Goal: Entertainment & Leisure: Consume media (video, audio)

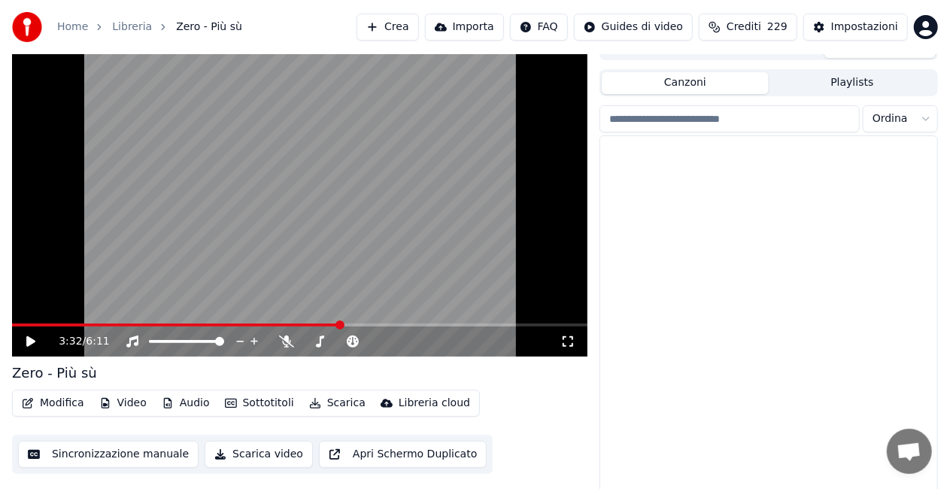
scroll to position [21314, 0]
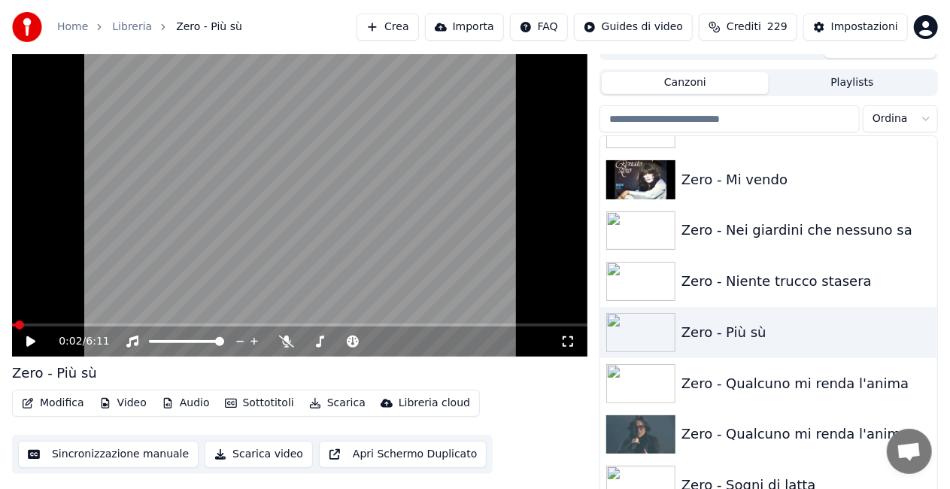
click at [15, 323] on span at bounding box center [13, 324] width 3 height 3
click at [564, 336] on div "0:02 / 6:11" at bounding box center [299, 341] width 563 height 15
drag, startPoint x: 565, startPoint y: 337, endPoint x: 567, endPoint y: 355, distance: 18.2
click at [566, 337] on icon at bounding box center [568, 341] width 11 height 11
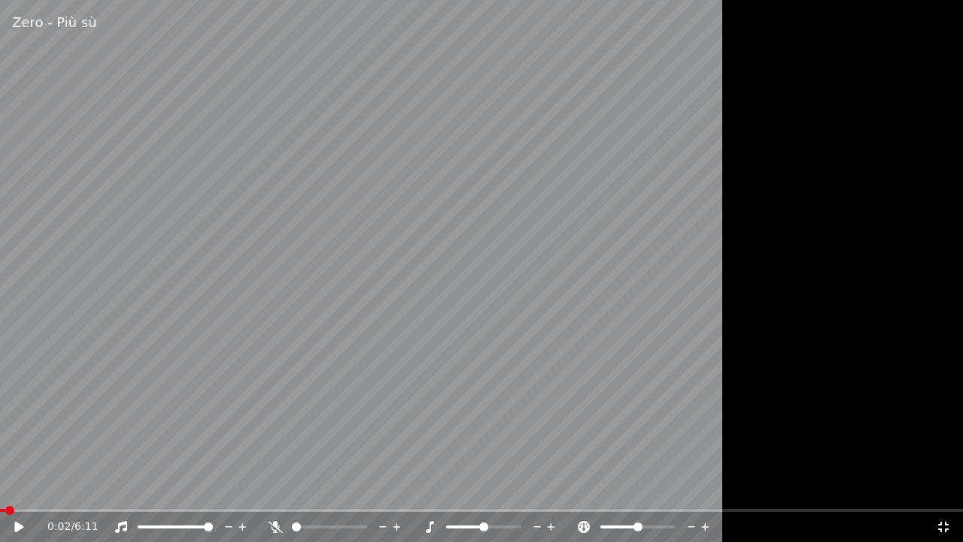
click at [12, 488] on icon at bounding box center [29, 527] width 35 height 12
click at [41, 488] on span at bounding box center [20, 510] width 41 height 3
click at [249, 417] on video at bounding box center [481, 271] width 963 height 542
click at [6, 488] on span at bounding box center [9, 510] width 9 height 9
click at [0, 488] on span at bounding box center [4, 510] width 9 height 9
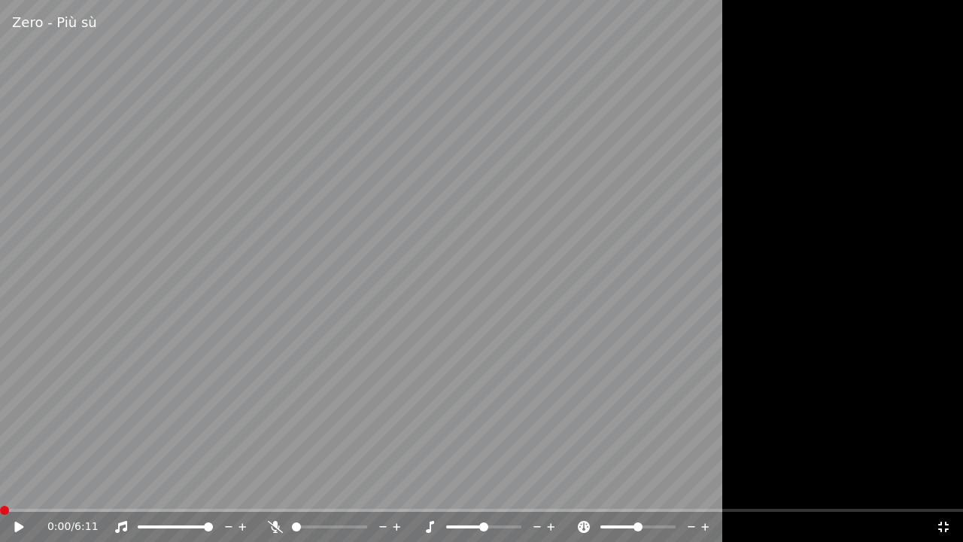
click at [942, 488] on icon at bounding box center [943, 527] width 15 height 12
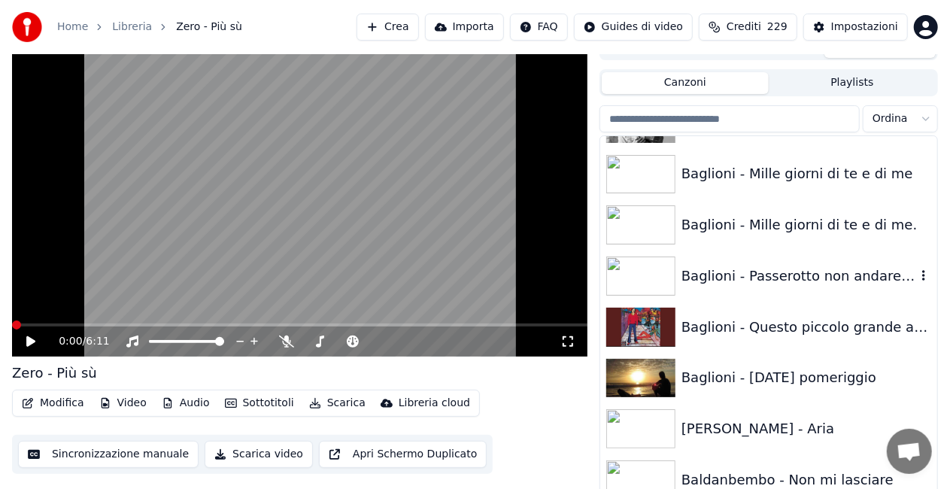
scroll to position [636, 0]
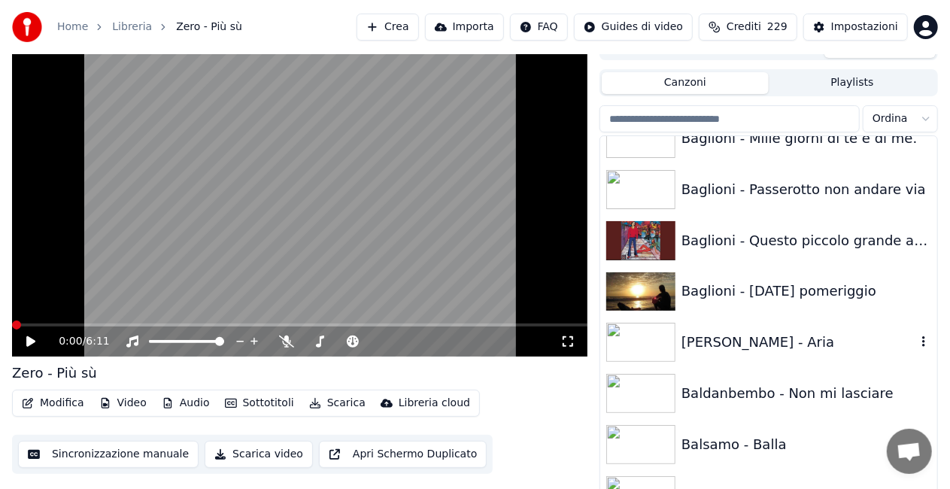
drag, startPoint x: 773, startPoint y: 345, endPoint x: 733, endPoint y: 342, distance: 40.7
click at [773, 344] on div "[PERSON_NAME] - Aria" at bounding box center [799, 342] width 235 height 21
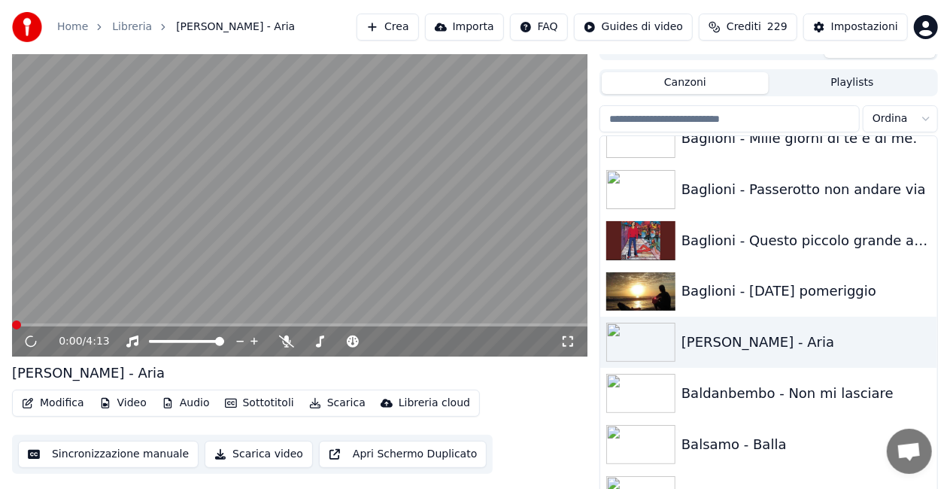
click at [572, 333] on div "0:00 / 4:13" at bounding box center [300, 341] width 576 height 30
click at [570, 334] on div "0:00 / 4:13" at bounding box center [299, 341] width 563 height 15
click at [566, 351] on div "0:01 / 4:13" at bounding box center [300, 341] width 576 height 30
click at [568, 340] on icon at bounding box center [567, 342] width 15 height 12
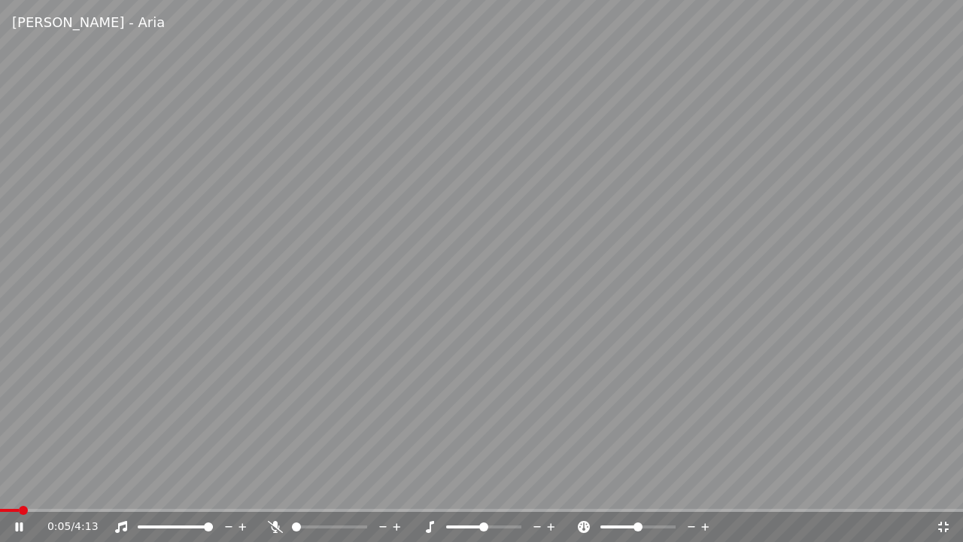
click at [18, 488] on span at bounding box center [9, 510] width 19 height 3
click at [23, 488] on icon at bounding box center [29, 527] width 35 height 12
click at [940, 488] on icon at bounding box center [943, 526] width 11 height 11
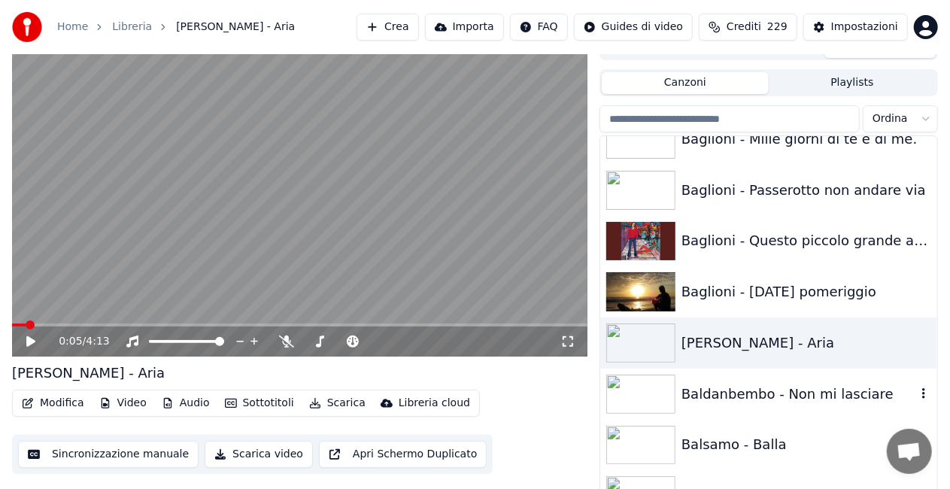
click at [772, 392] on div "Baldanbembo - Non mi lasciare" at bounding box center [799, 394] width 235 height 21
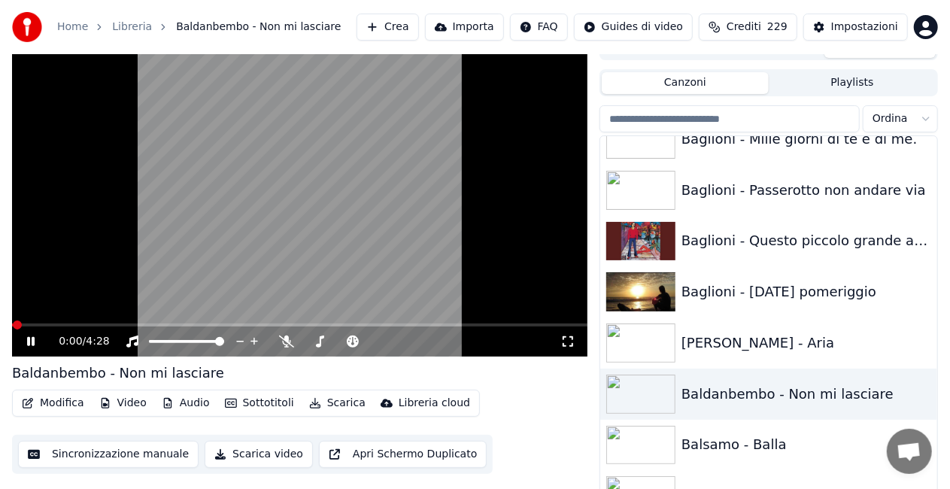
click at [566, 342] on icon at bounding box center [567, 342] width 15 height 12
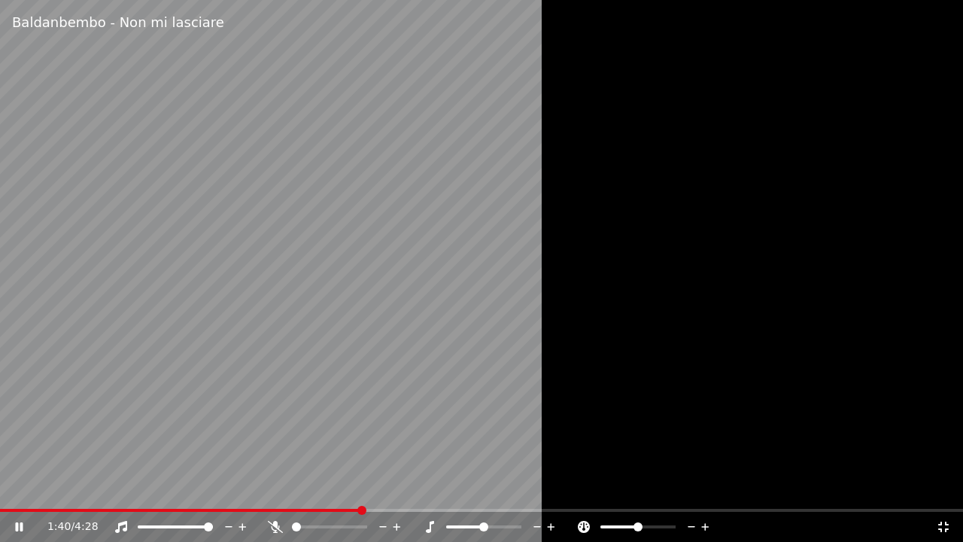
click at [725, 199] on div at bounding box center [481, 271] width 963 height 542
click at [940, 488] on icon at bounding box center [943, 526] width 11 height 11
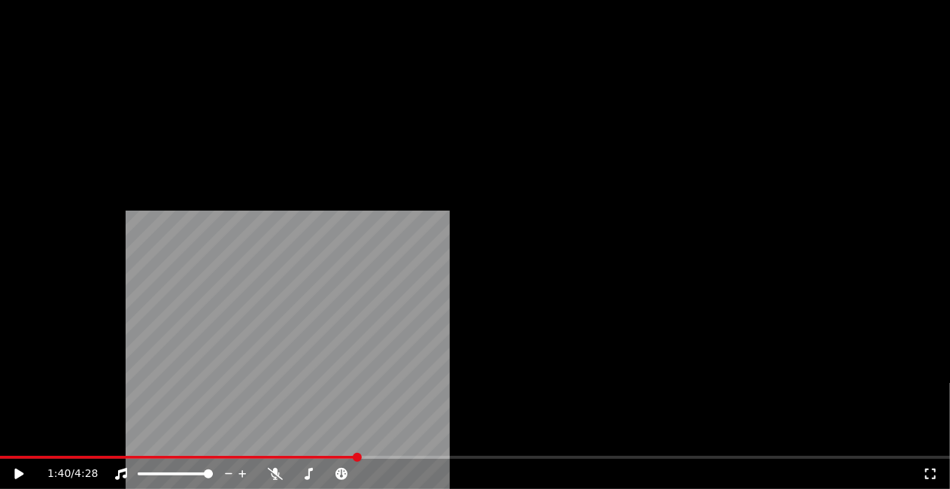
scroll to position [7181, 0]
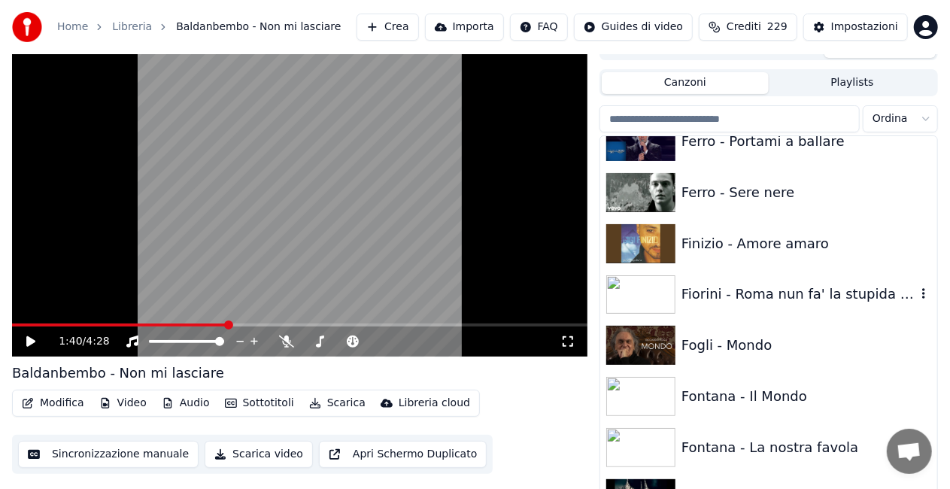
click at [771, 292] on div "Fiorini - Roma nun fa' la stupida stasera" at bounding box center [799, 294] width 235 height 21
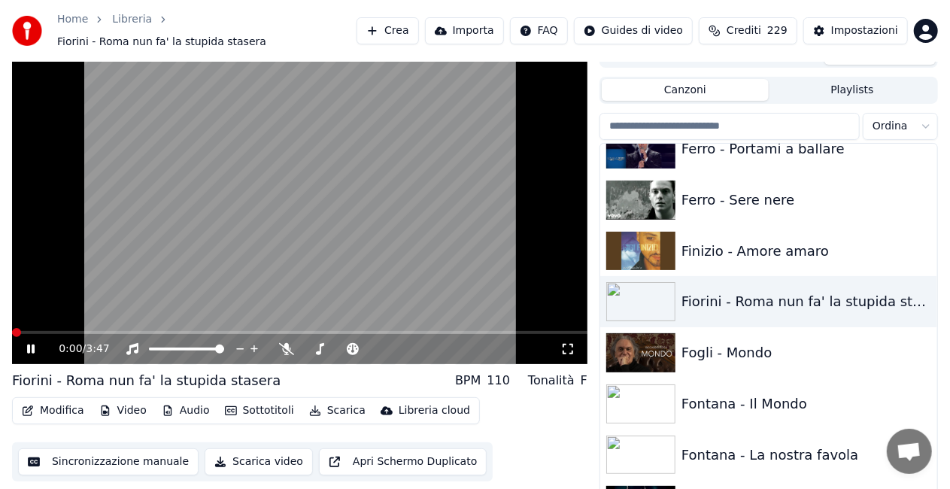
click at [568, 343] on icon at bounding box center [567, 349] width 15 height 12
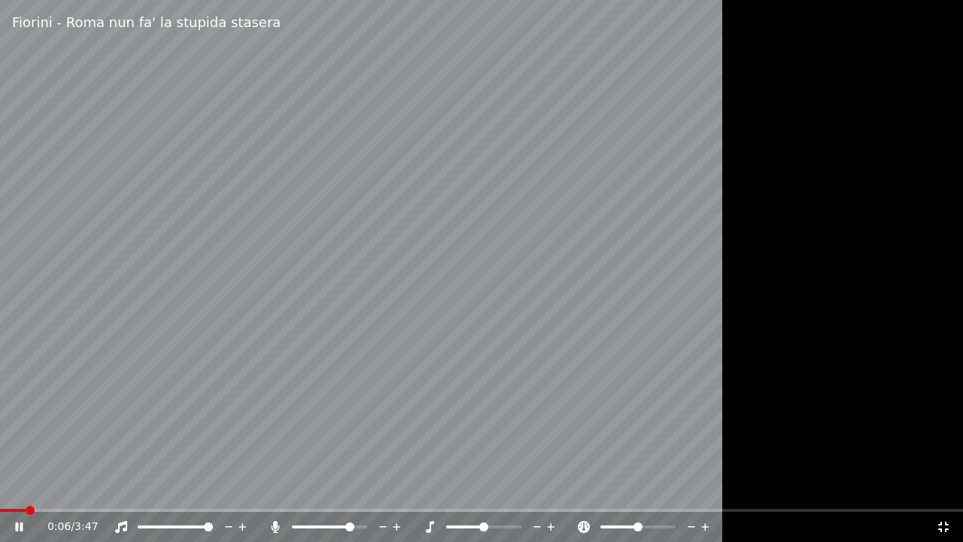
click at [199, 488] on div at bounding box center [189, 526] width 121 height 15
click at [184, 488] on span at bounding box center [182, 526] width 9 height 9
click at [86, 488] on video at bounding box center [481, 271] width 963 height 542
click at [84, 488] on div "Fiorini - Roma nun fa' la stupida stasera 0:09 / 3:47" at bounding box center [481, 271] width 963 height 542
click at [85, 488] on span at bounding box center [481, 510] width 963 height 3
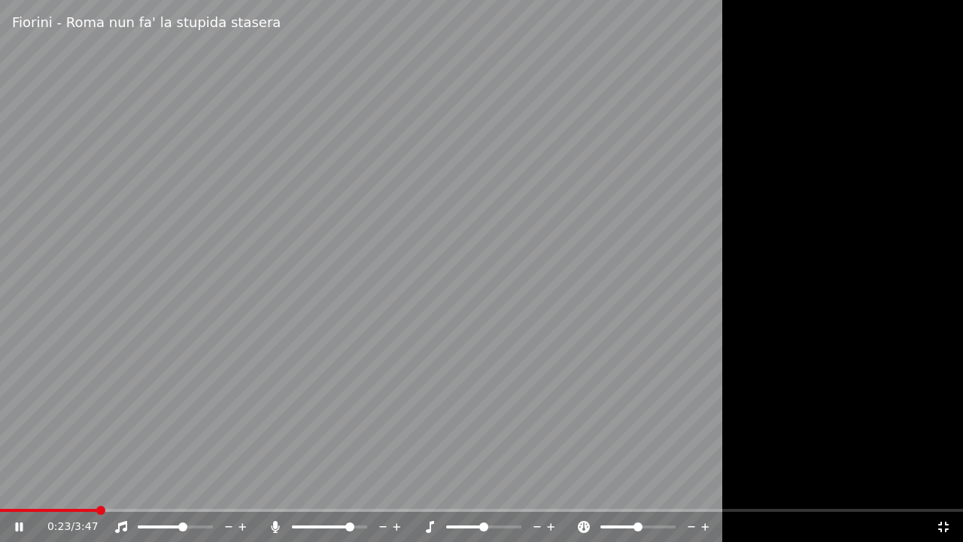
click at [96, 488] on span at bounding box center [100, 510] width 9 height 9
click at [107, 488] on span at bounding box center [104, 510] width 9 height 9
click at [943, 488] on icon at bounding box center [943, 527] width 15 height 12
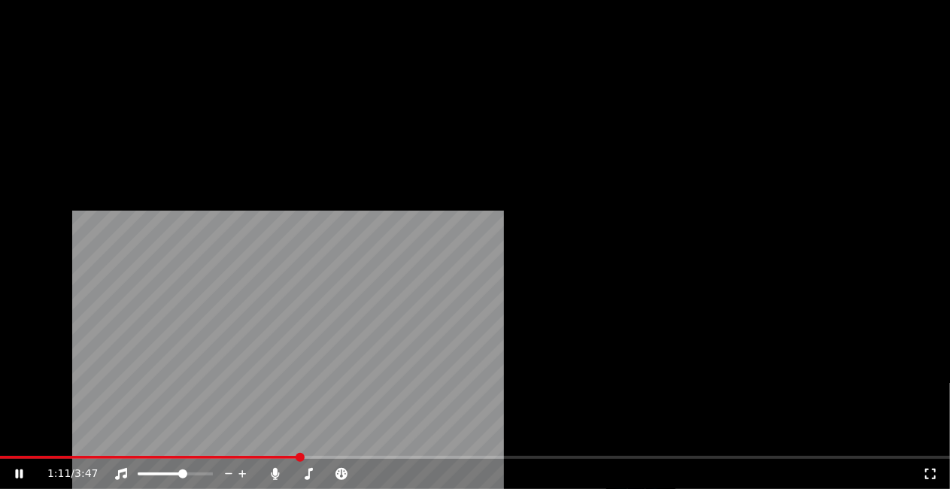
scroll to position [7257, 0]
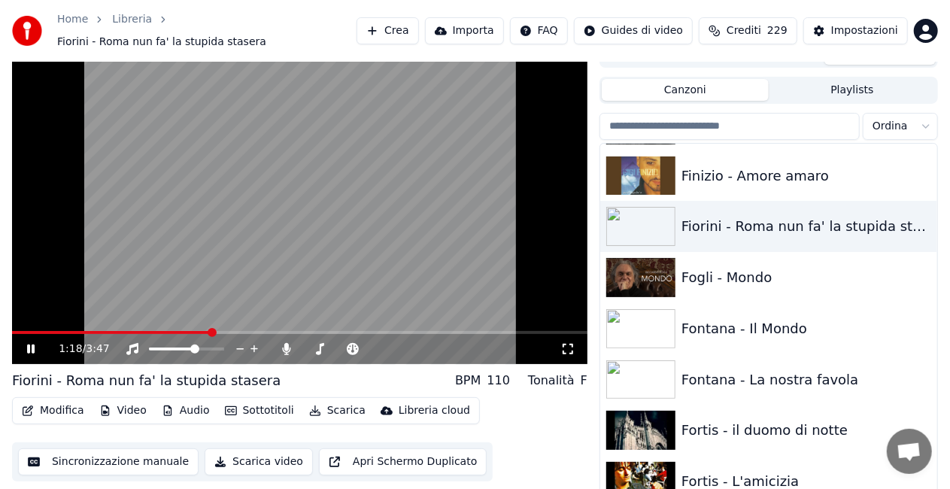
click at [343, 208] on video at bounding box center [300, 202] width 576 height 323
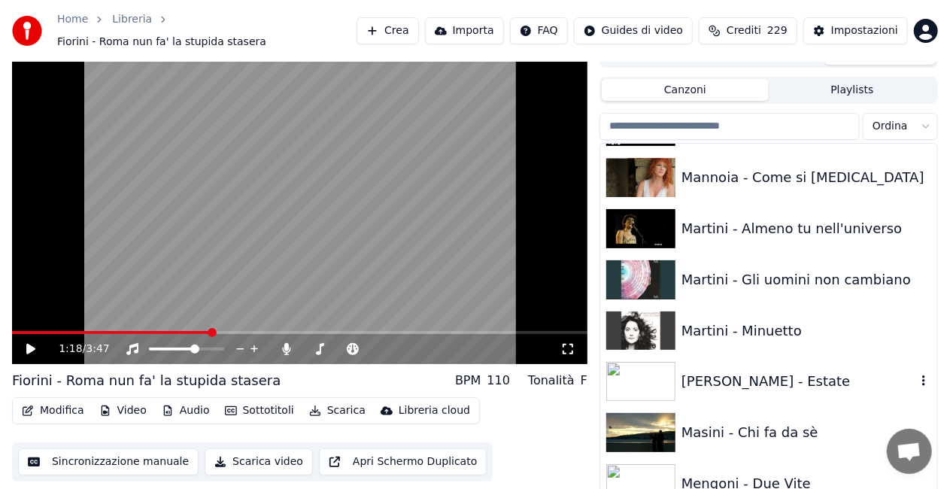
scroll to position [10955, 0]
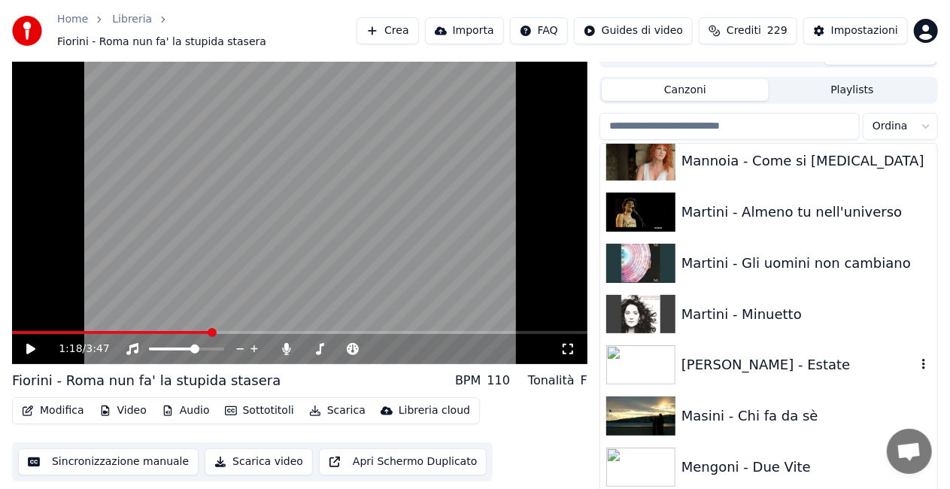
click at [748, 345] on div "[PERSON_NAME] - Estate" at bounding box center [768, 364] width 337 height 51
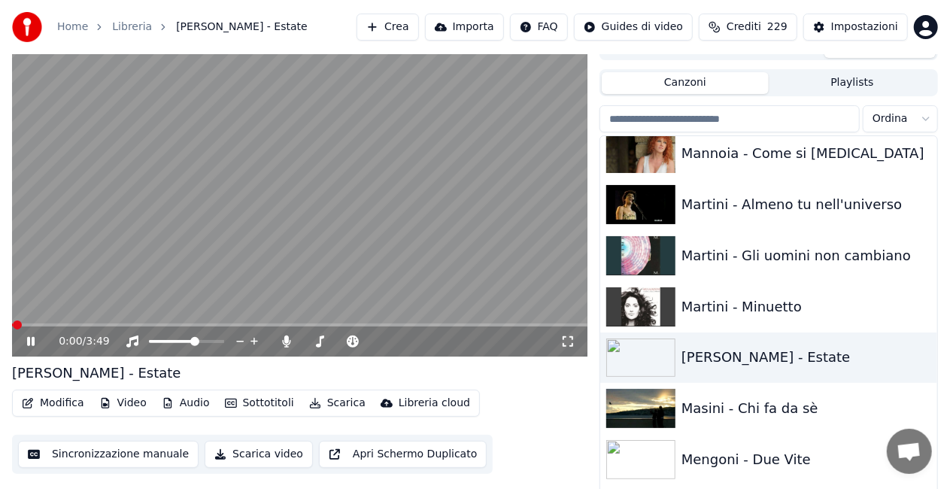
click at [571, 339] on icon at bounding box center [567, 342] width 15 height 12
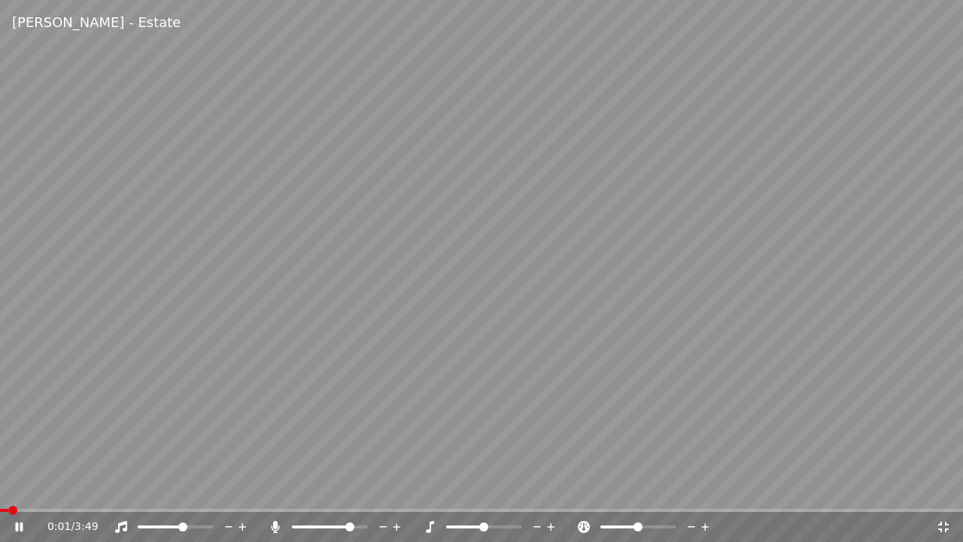
click at [273, 488] on icon at bounding box center [275, 527] width 8 height 12
click at [180, 488] on span at bounding box center [179, 526] width 9 height 9
click at [945, 488] on icon at bounding box center [943, 526] width 11 height 11
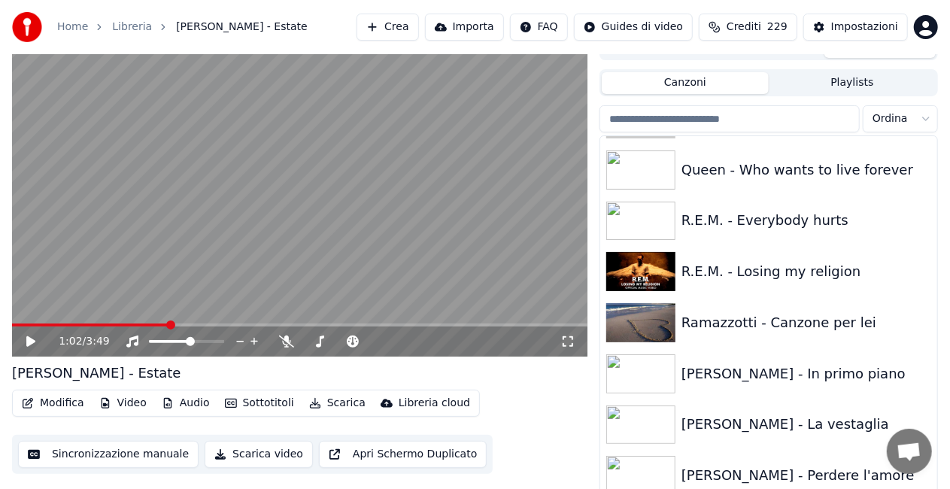
scroll to position [15452, 0]
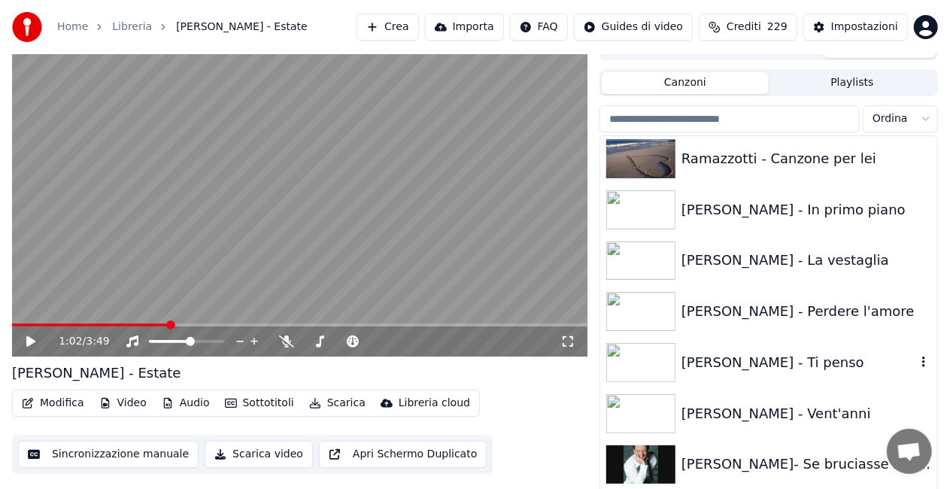
click at [789, 365] on div "[PERSON_NAME] - Ti penso" at bounding box center [799, 362] width 235 height 21
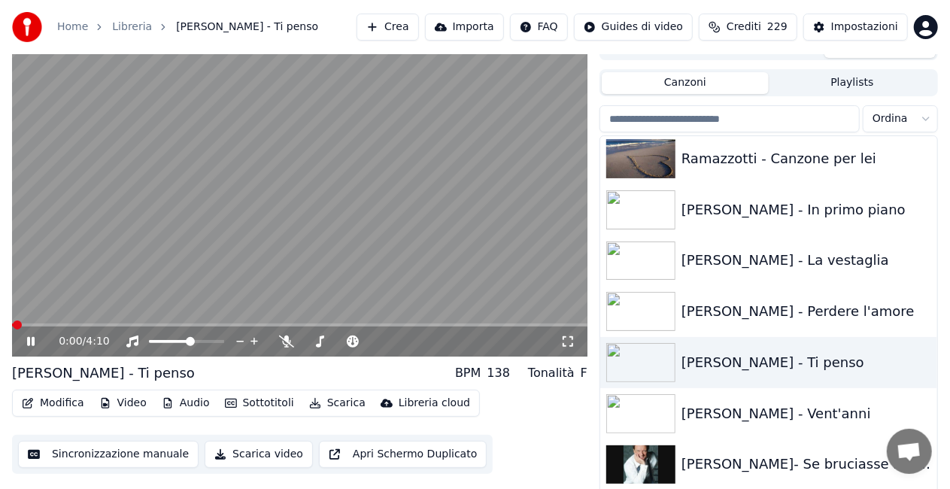
click at [566, 336] on icon at bounding box center [567, 342] width 15 height 12
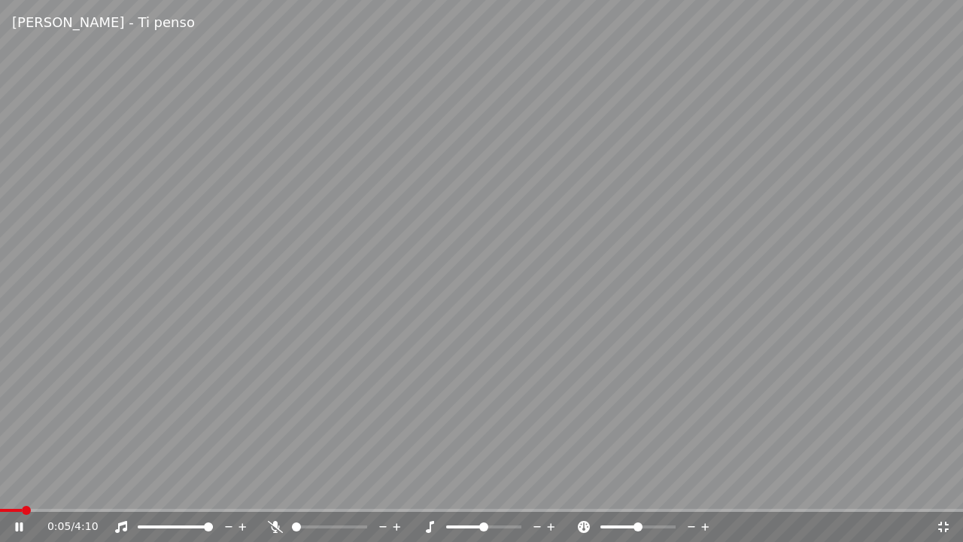
click at [213, 488] on span at bounding box center [208, 526] width 9 height 9
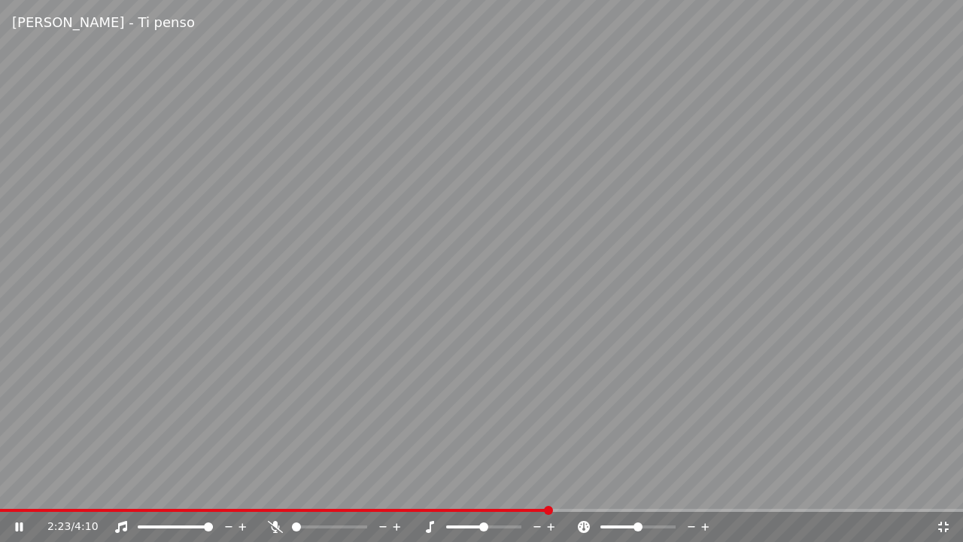
click at [549, 488] on span at bounding box center [274, 510] width 549 height 3
click at [268, 488] on icon at bounding box center [275, 527] width 15 height 12
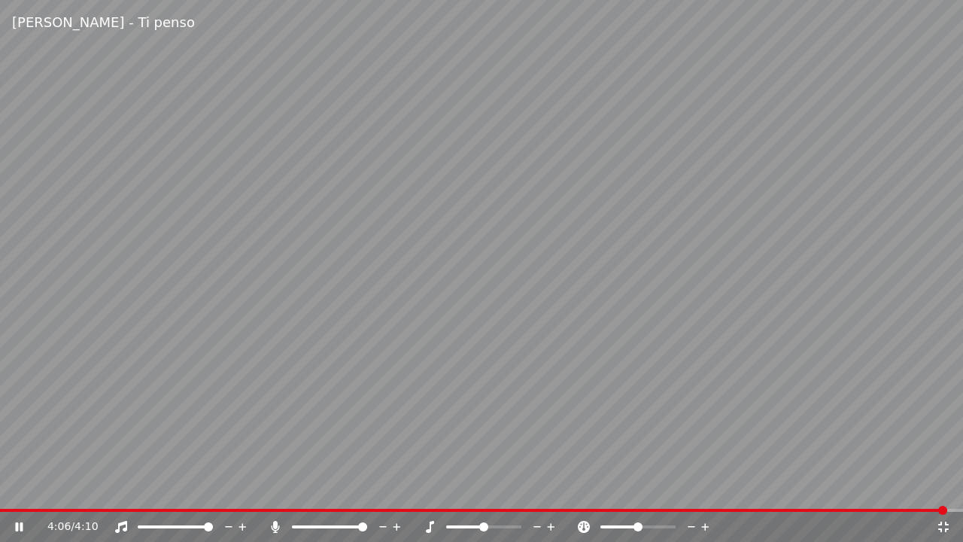
click at [77, 375] on video at bounding box center [481, 271] width 963 height 542
click at [940, 488] on icon at bounding box center [943, 526] width 11 height 11
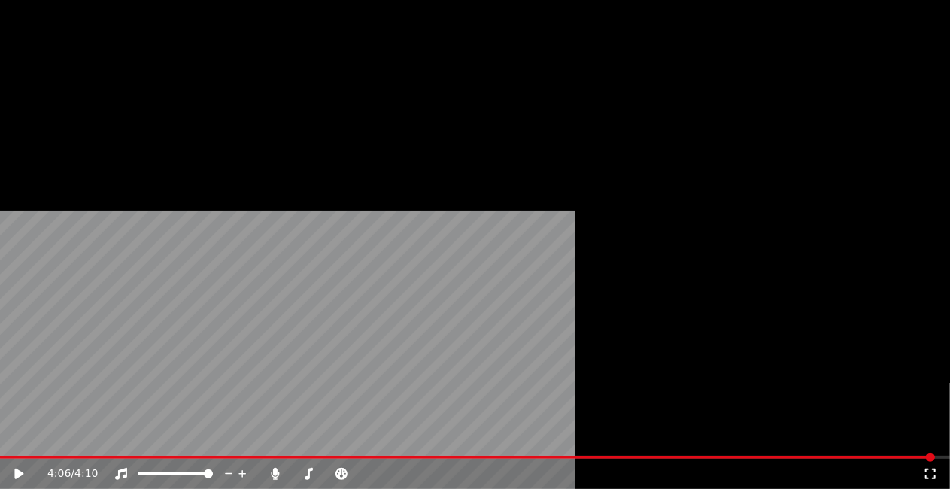
scroll to position [15527, 0]
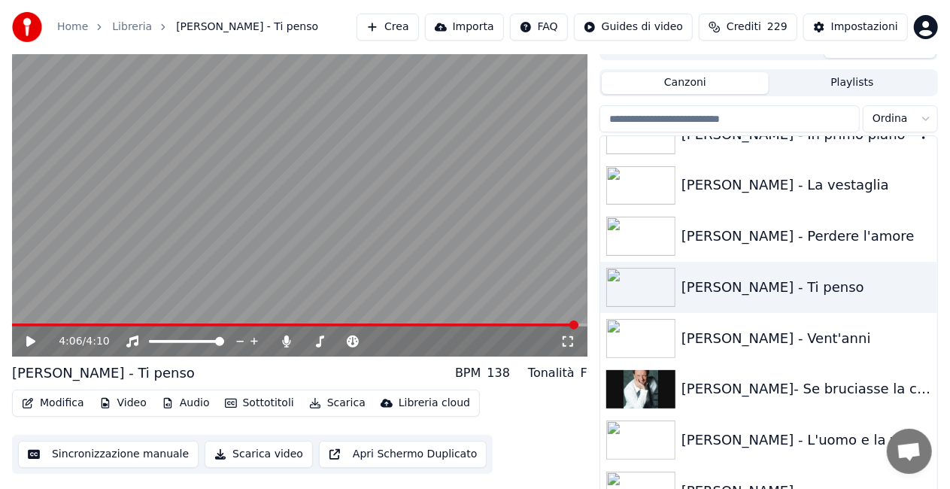
click at [769, 153] on div "[PERSON_NAME] - In primo piano" at bounding box center [768, 134] width 337 height 51
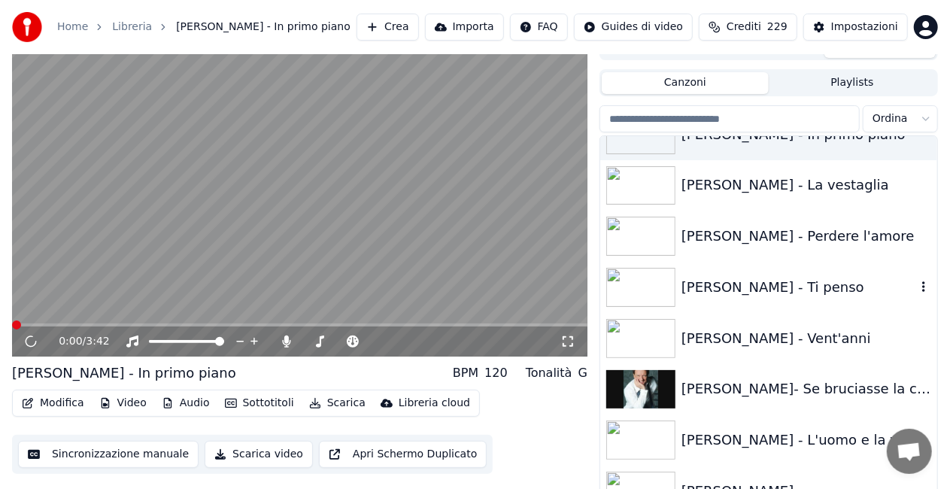
drag, startPoint x: 739, startPoint y: 290, endPoint x: 673, endPoint y: 303, distance: 66.8
click at [739, 289] on div "[PERSON_NAME] - Ti penso" at bounding box center [799, 287] width 235 height 21
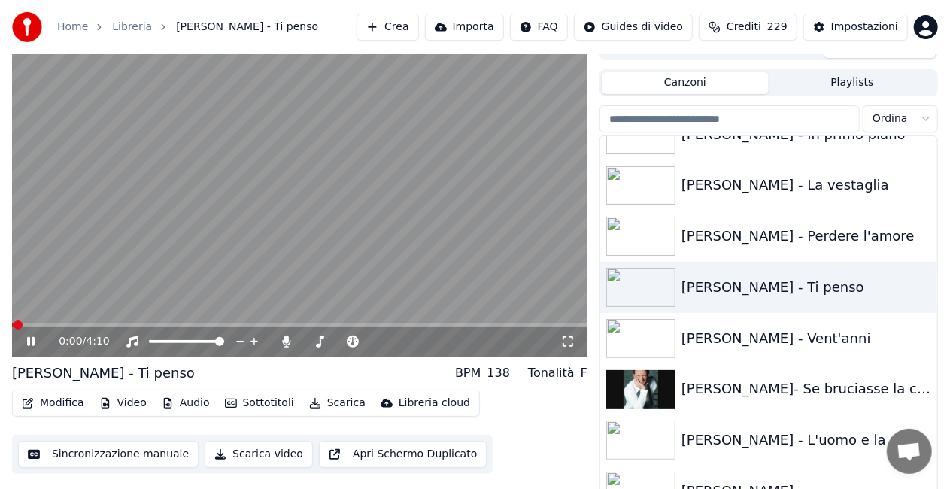
click at [572, 339] on icon at bounding box center [567, 342] width 15 height 12
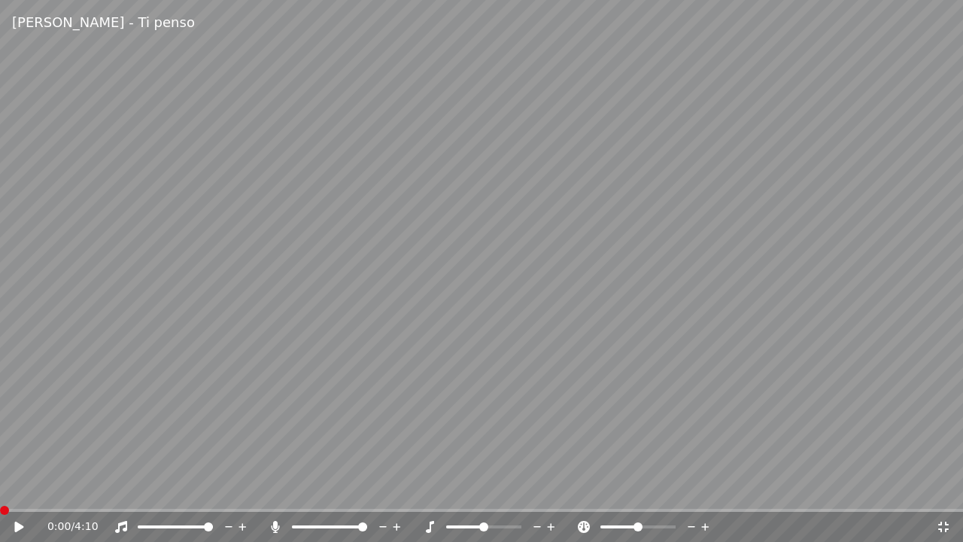
click at [275, 488] on icon at bounding box center [275, 527] width 8 height 12
click at [17, 488] on div "0:00 / 4:10" at bounding box center [481, 526] width 951 height 15
click at [15, 488] on icon at bounding box center [18, 526] width 9 height 11
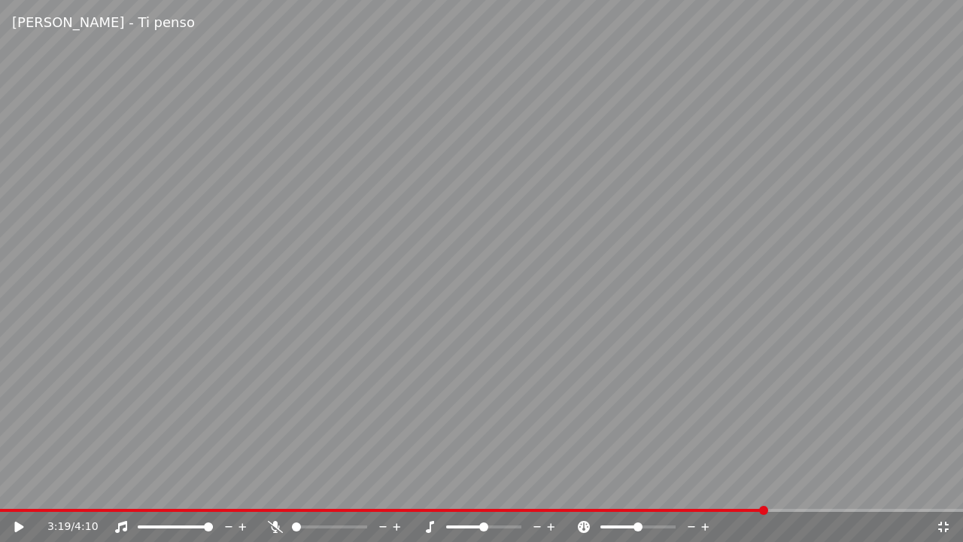
click at [940, 488] on div "3:19 / 4:10" at bounding box center [481, 526] width 951 height 15
click at [949, 488] on icon at bounding box center [943, 527] width 15 height 12
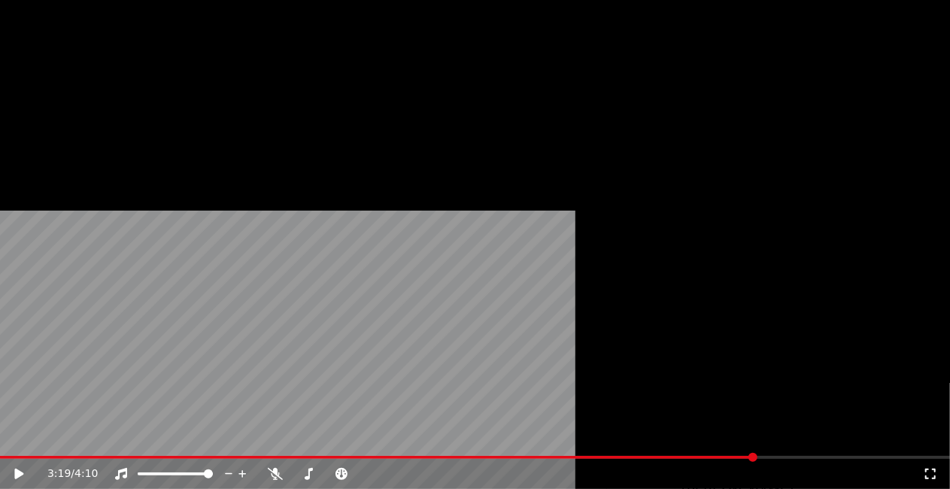
scroll to position [15678, 0]
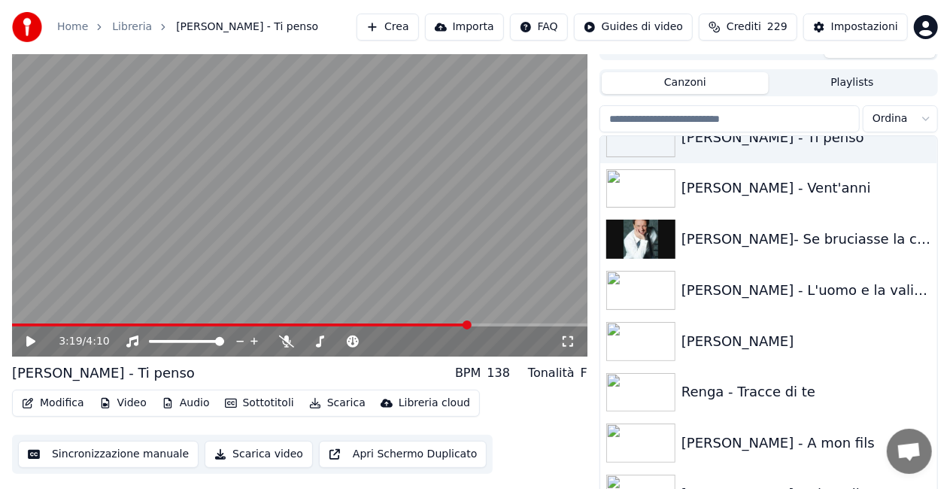
click at [567, 345] on icon at bounding box center [567, 342] width 15 height 12
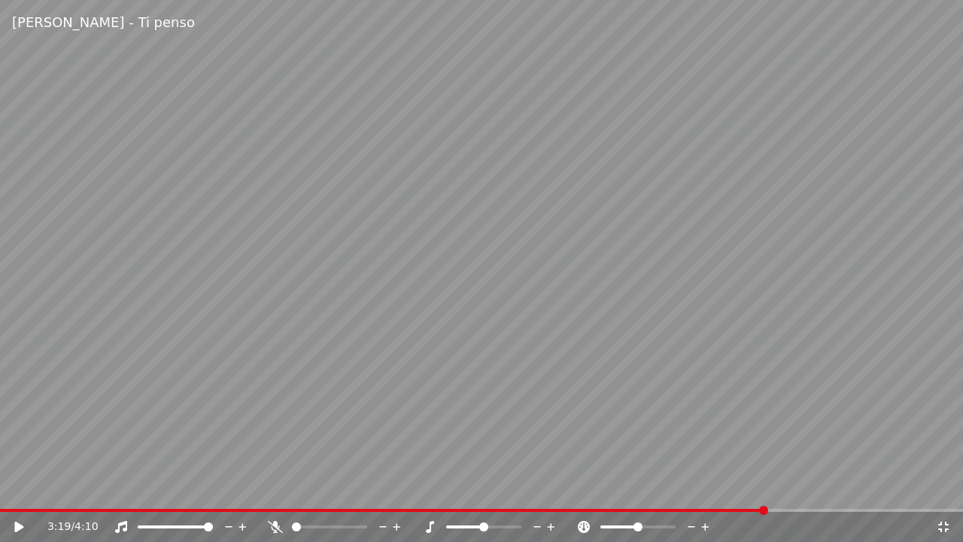
click at [253, 488] on video at bounding box center [481, 271] width 963 height 542
click at [236, 488] on div "3:19 / 4:10" at bounding box center [481, 527] width 963 height 30
click at [235, 488] on div "3:20 / 4:10" at bounding box center [481, 527] width 963 height 30
click at [235, 488] on div "3:21 / 4:10" at bounding box center [481, 527] width 963 height 30
click at [254, 488] on span at bounding box center [388, 510] width 777 height 3
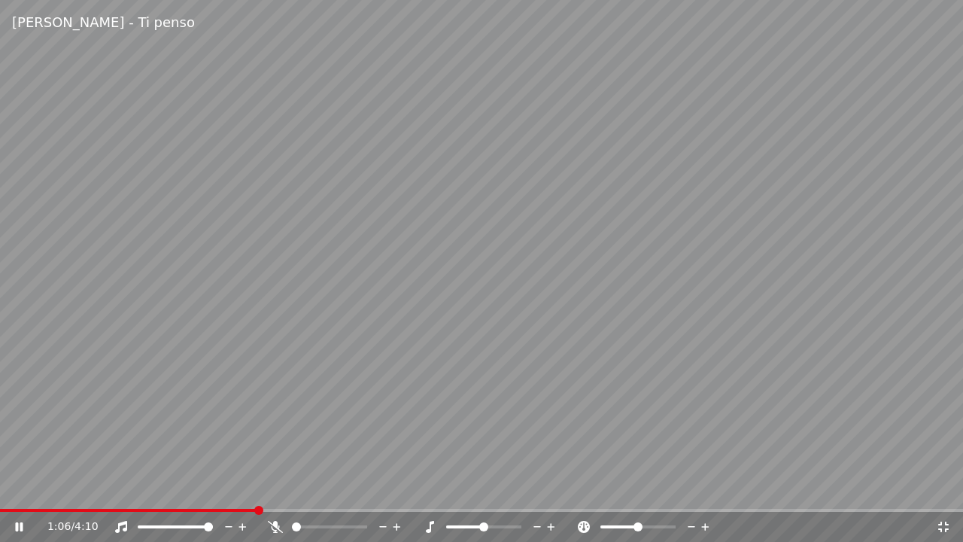
click at [268, 375] on video at bounding box center [481, 271] width 963 height 542
click at [274, 488] on div at bounding box center [336, 526] width 136 height 15
click at [275, 488] on div at bounding box center [336, 526] width 136 height 15
click at [275, 488] on icon at bounding box center [275, 527] width 15 height 12
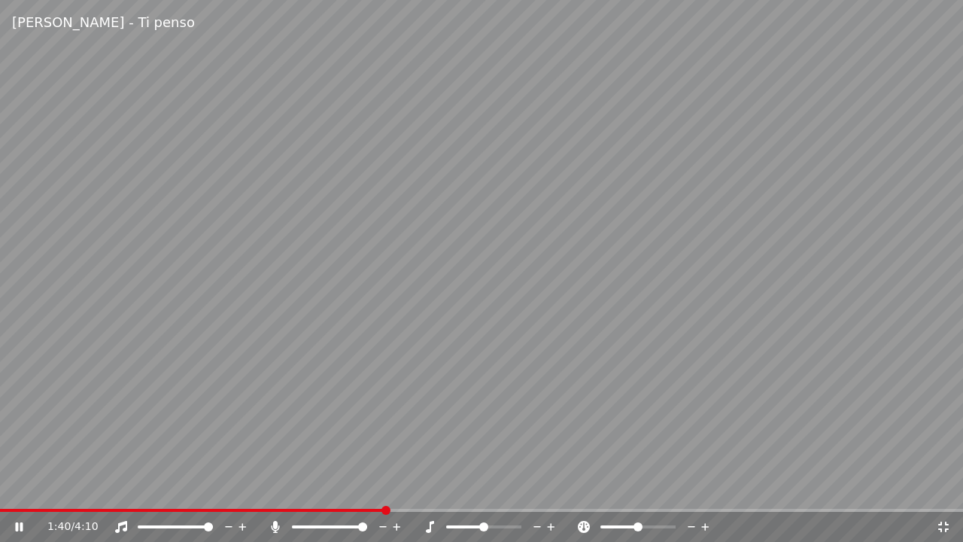
click at [800, 92] on video at bounding box center [481, 271] width 963 height 542
click at [342, 488] on span at bounding box center [343, 510] width 9 height 9
click at [946, 488] on icon at bounding box center [943, 526] width 11 height 11
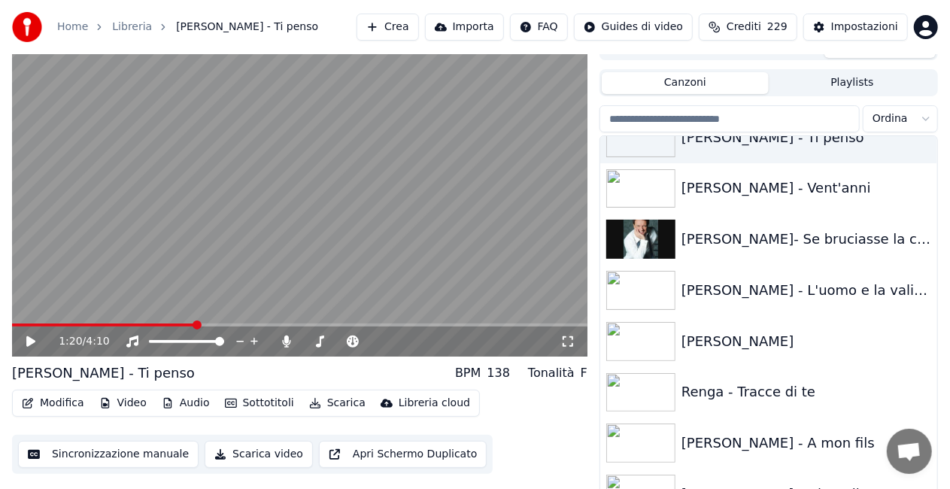
click at [196, 323] on span at bounding box center [197, 324] width 9 height 9
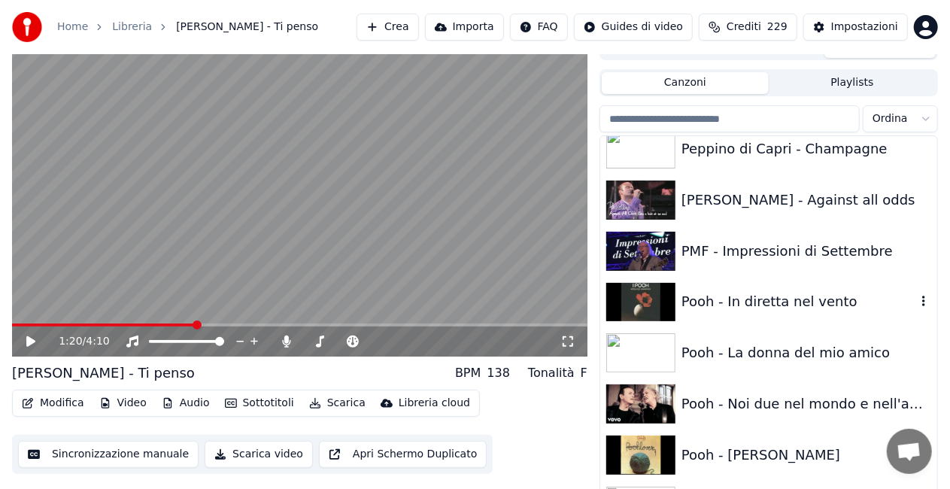
scroll to position [14474, 0]
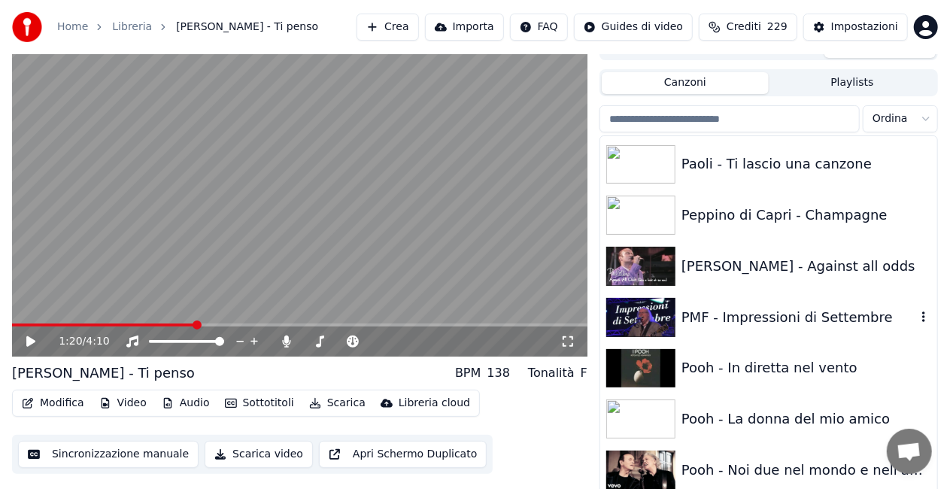
click at [773, 309] on div "PMF - Impressioni di Settembre" at bounding box center [799, 317] width 235 height 21
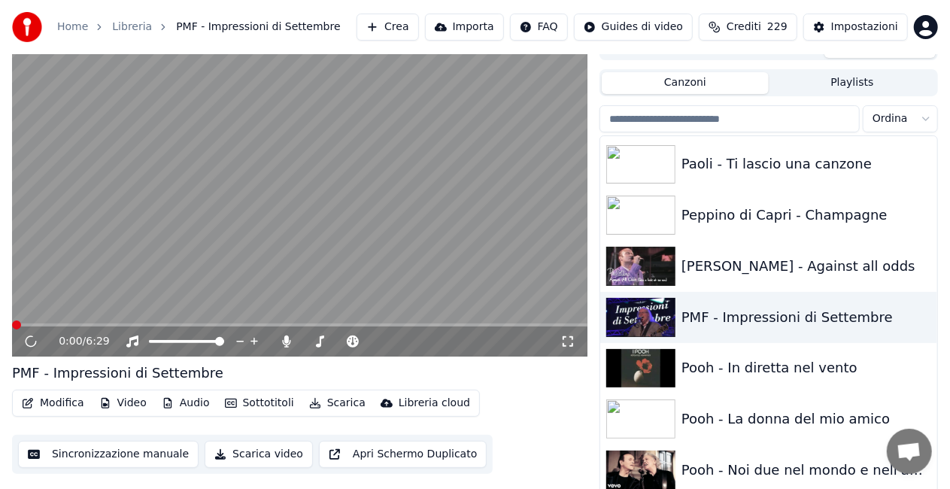
click at [562, 344] on icon at bounding box center [567, 342] width 15 height 12
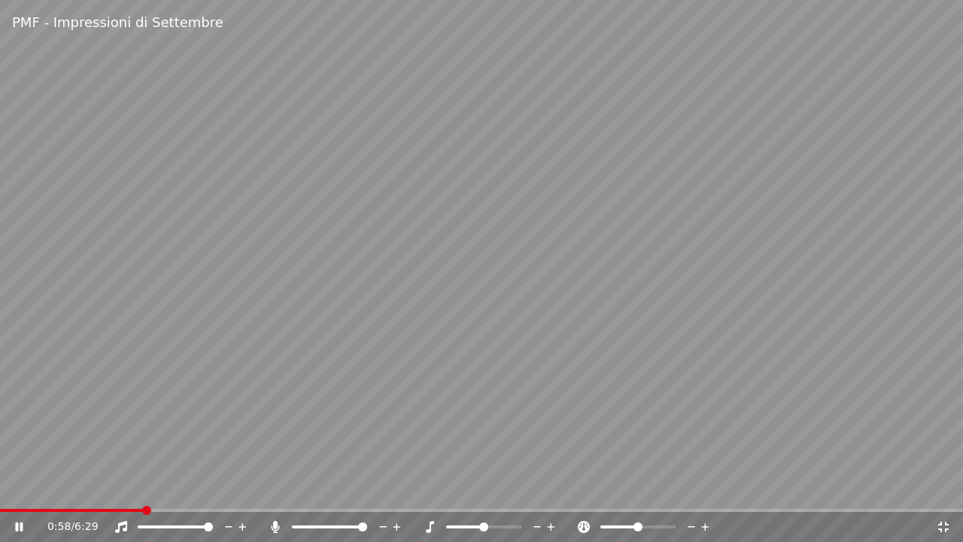
click at [143, 488] on span at bounding box center [481, 510] width 963 height 3
click at [280, 488] on icon at bounding box center [275, 527] width 15 height 12
click at [172, 488] on div at bounding box center [189, 526] width 121 height 15
click at [171, 488] on span at bounding box center [154, 526] width 33 height 3
drag, startPoint x: 296, startPoint y: 512, endPoint x: 157, endPoint y: 506, distance: 139.3
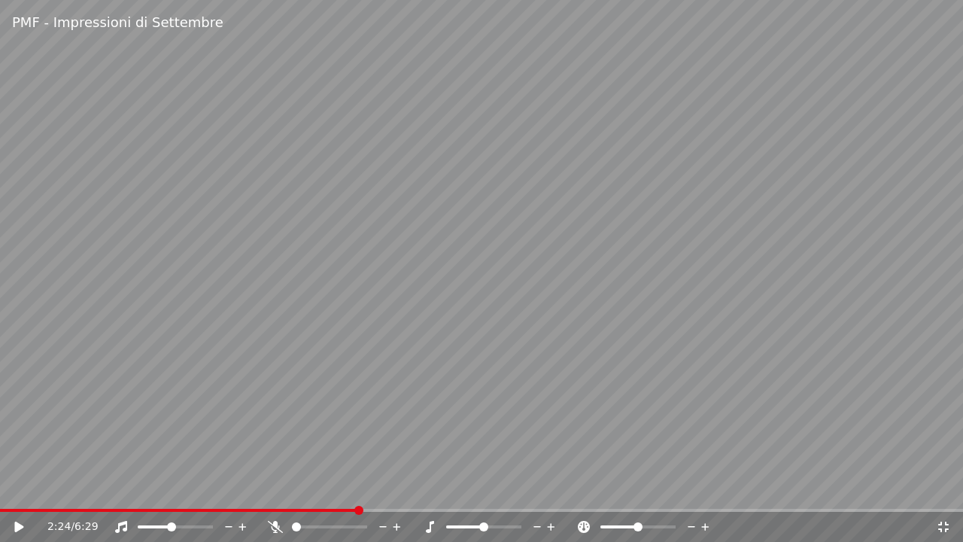
click at [157, 488] on div "PMF - Impressioni di Settembre 2:24 / 6:29" at bounding box center [481, 271] width 963 height 542
click at [154, 488] on div "2:25 / 6:29" at bounding box center [481, 527] width 963 height 30
click at [150, 488] on span at bounding box center [75, 510] width 150 height 3
click at [196, 488] on span at bounding box center [200, 510] width 9 height 9
click at [168, 488] on span at bounding box center [171, 526] width 9 height 9
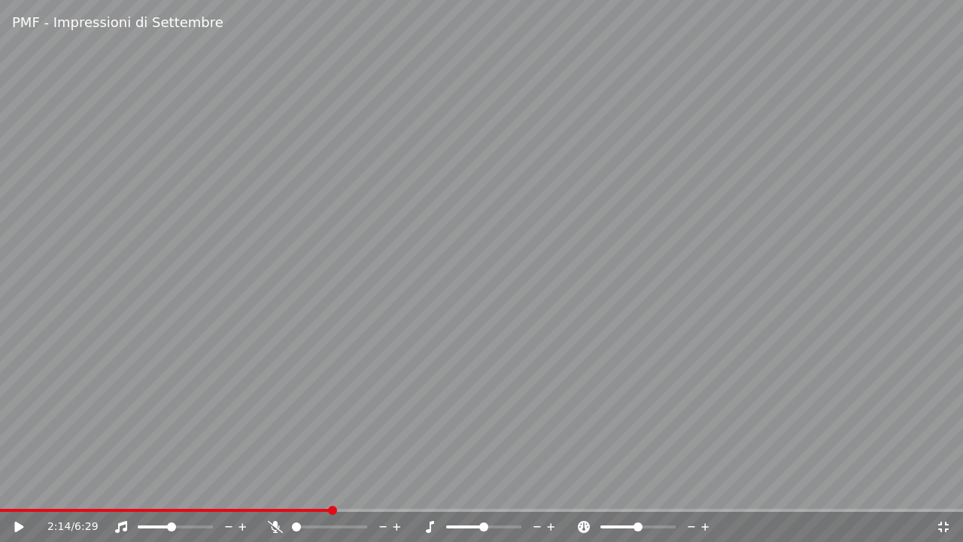
click at [331, 488] on span at bounding box center [165, 510] width 331 height 3
click at [274, 488] on icon at bounding box center [275, 527] width 15 height 12
drag, startPoint x: 512, startPoint y: 287, endPoint x: 508, endPoint y: 260, distance: 28.1
click at [512, 280] on video at bounding box center [481, 271] width 963 height 542
click at [370, 488] on video at bounding box center [481, 271] width 963 height 542
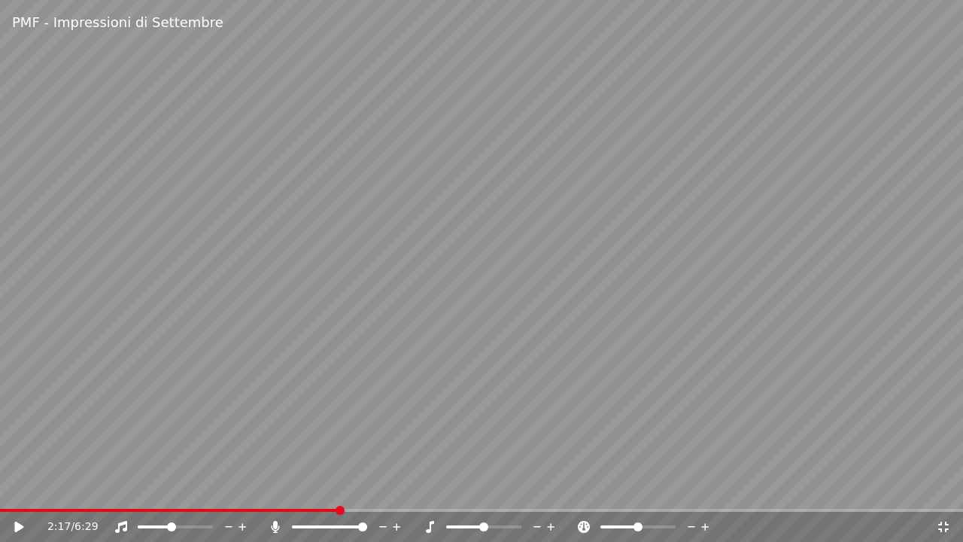
click at [339, 488] on span at bounding box center [169, 510] width 339 height 3
drag, startPoint x: 485, startPoint y: 342, endPoint x: 757, endPoint y: 269, distance: 281.2
click at [531, 327] on video at bounding box center [481, 271] width 963 height 542
click at [277, 488] on icon at bounding box center [275, 527] width 15 height 12
click at [412, 488] on div "2:59 / 6:29" at bounding box center [481, 527] width 963 height 30
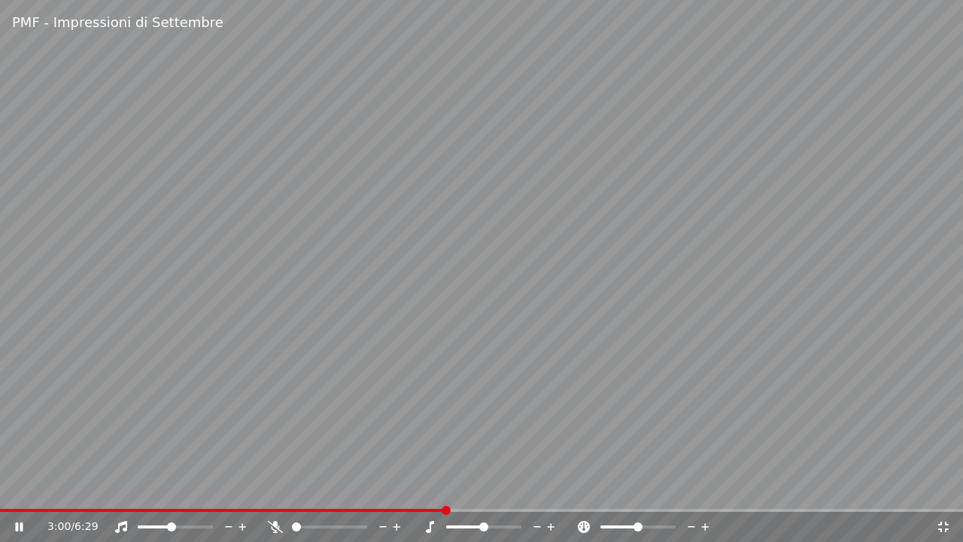
click at [402, 488] on div "3:00 / 6:29" at bounding box center [481, 527] width 963 height 30
click at [397, 488] on div "3:00 / 6:29" at bounding box center [481, 525] width 963 height 33
click at [392, 488] on video at bounding box center [481, 271] width 963 height 542
click at [333, 488] on span at bounding box center [167, 510] width 334 height 3
click at [274, 488] on icon at bounding box center [275, 527] width 15 height 12
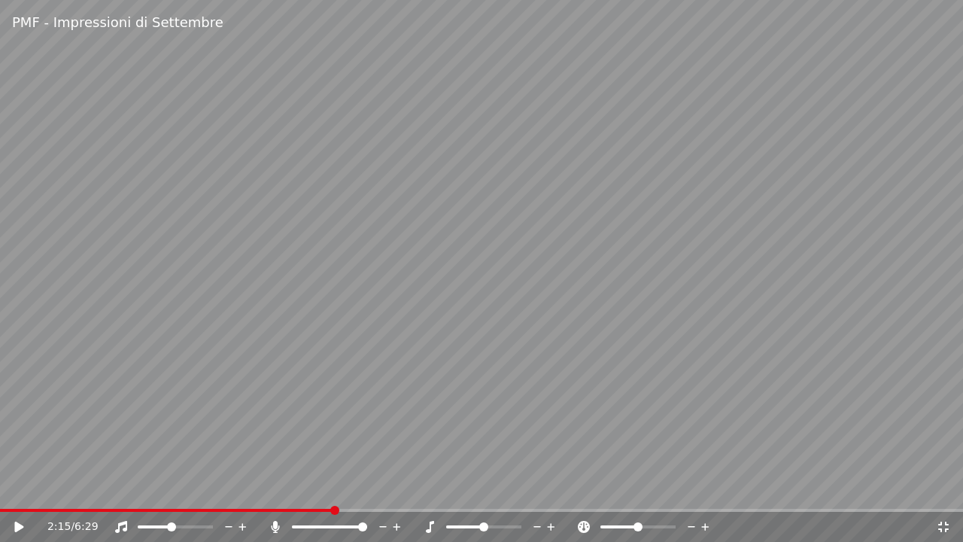
drag, startPoint x: 455, startPoint y: 456, endPoint x: 489, endPoint y: 408, distance: 58.2
click at [467, 440] on video at bounding box center [481, 271] width 963 height 542
click at [940, 488] on icon at bounding box center [943, 527] width 15 height 12
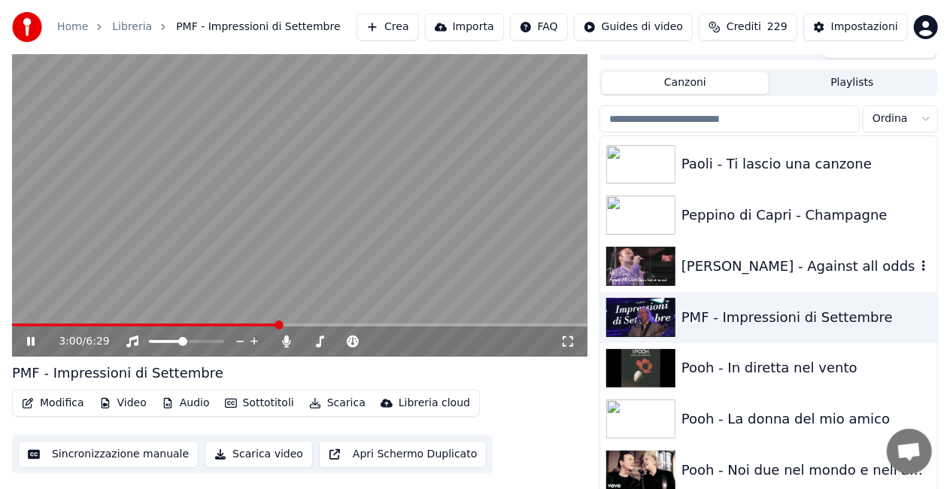
click at [624, 251] on img at bounding box center [640, 266] width 69 height 39
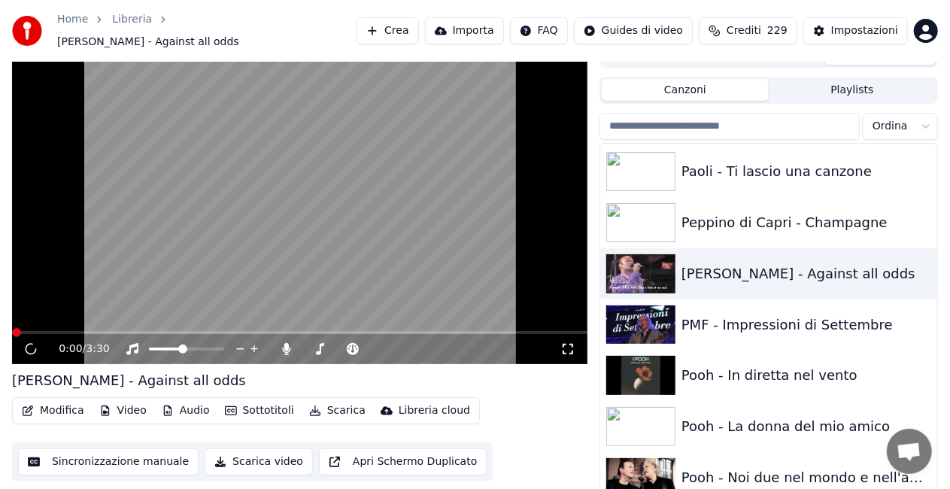
click at [355, 221] on video at bounding box center [300, 202] width 576 height 323
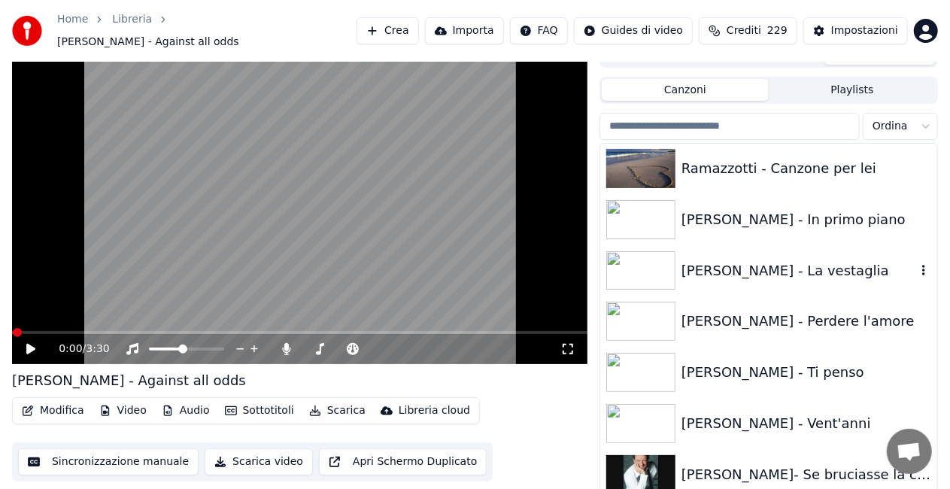
scroll to position [15452, 0]
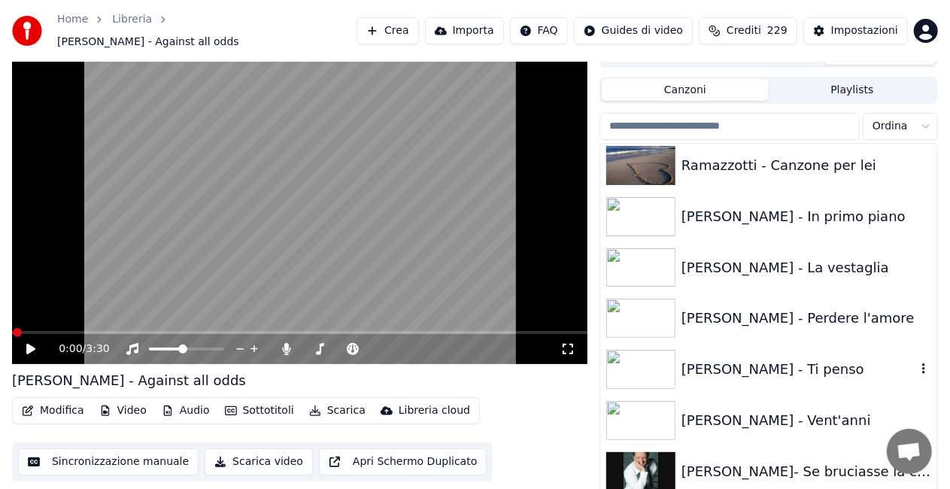
click at [753, 349] on div "[PERSON_NAME] - Ti penso" at bounding box center [768, 369] width 337 height 51
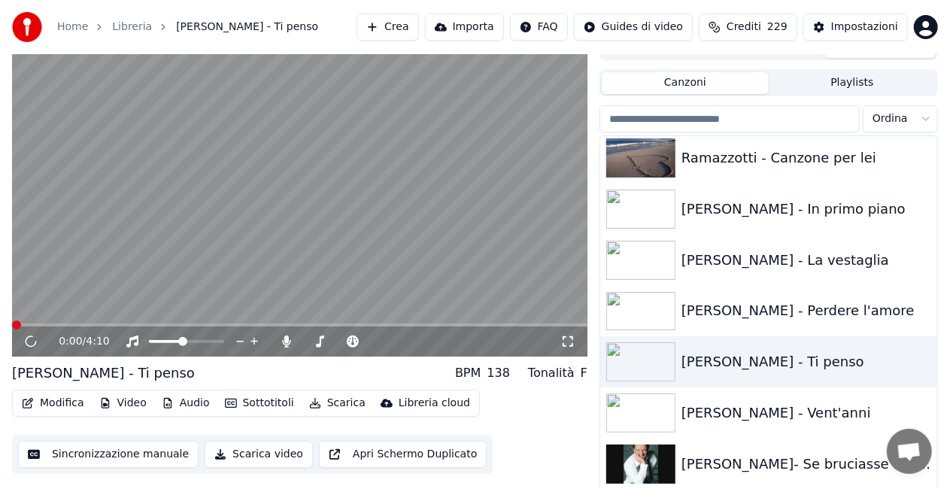
click at [572, 343] on icon at bounding box center [567, 342] width 15 height 12
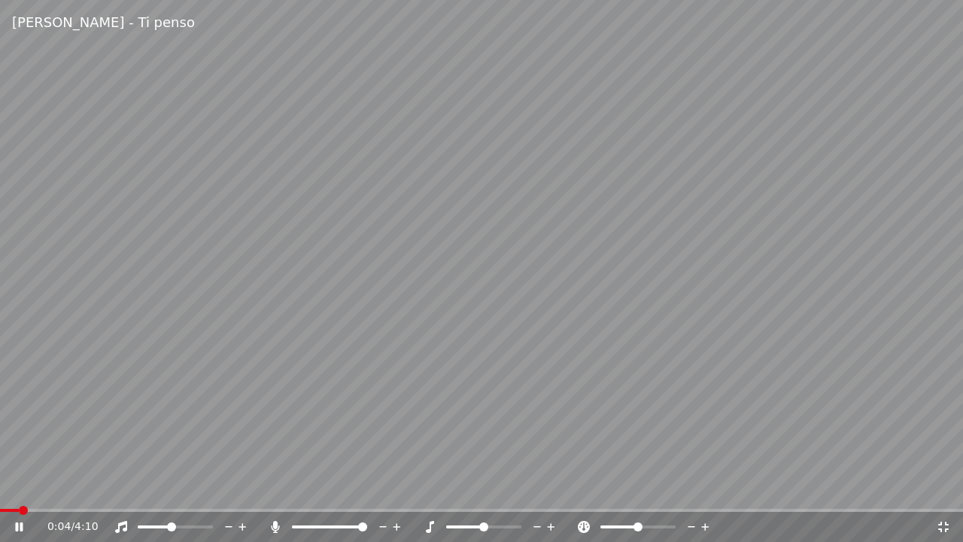
click at [275, 488] on icon at bounding box center [275, 527] width 8 height 12
click at [178, 488] on span at bounding box center [173, 526] width 9 height 9
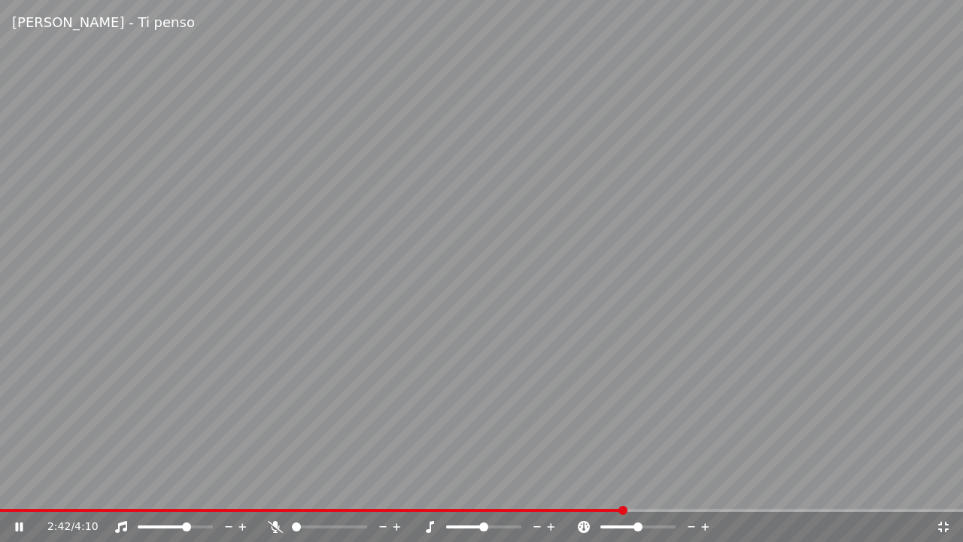
drag, startPoint x: 885, startPoint y: 12, endPoint x: 905, endPoint y: 12, distance: 20.3
click at [901, 12] on div "[PERSON_NAME] - Ti penso" at bounding box center [481, 22] width 963 height 45
click at [940, 488] on icon at bounding box center [943, 527] width 15 height 12
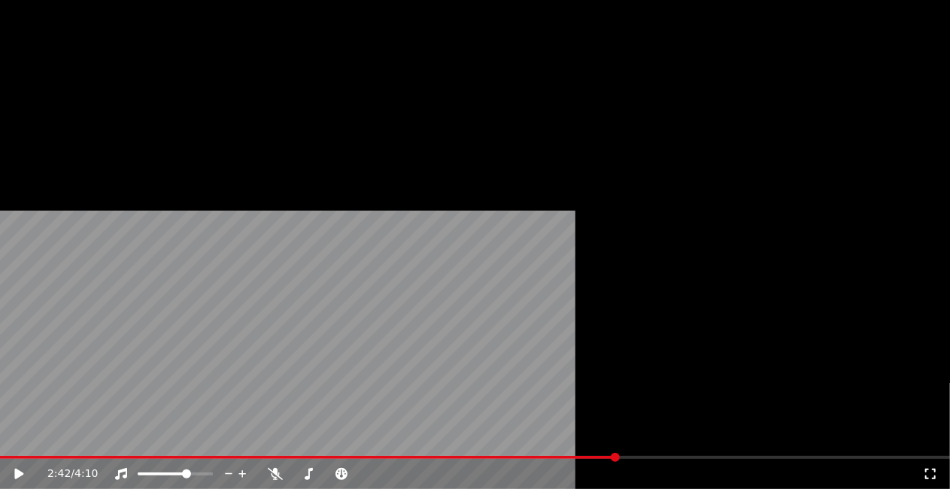
scroll to position [18386, 0]
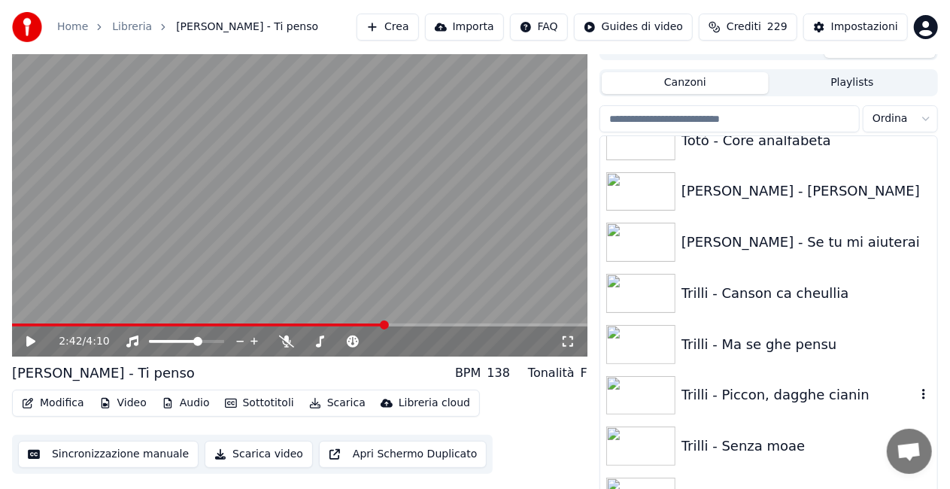
click at [782, 382] on div "Trilli - Piccon, dagghe cianin" at bounding box center [768, 395] width 337 height 51
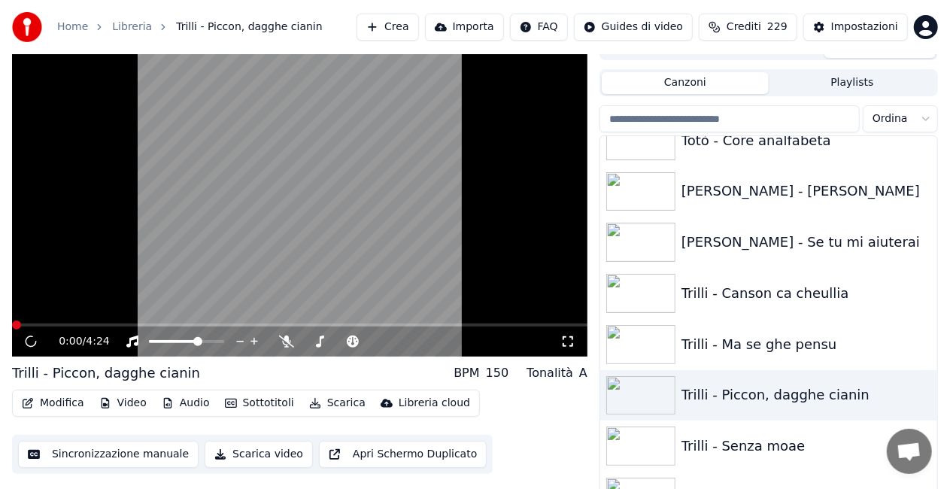
click at [567, 343] on icon at bounding box center [567, 342] width 15 height 12
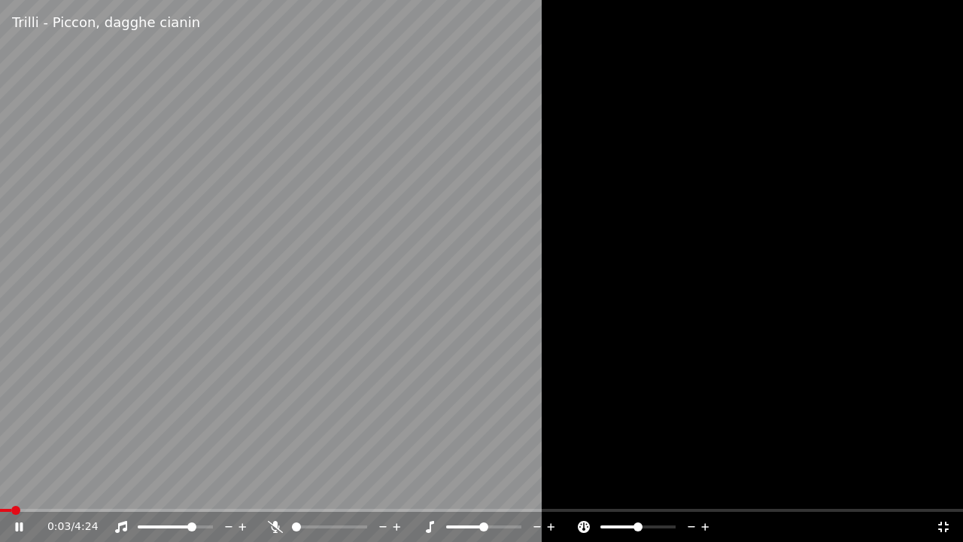
click at [194, 488] on span at bounding box center [166, 526] width 56 height 3
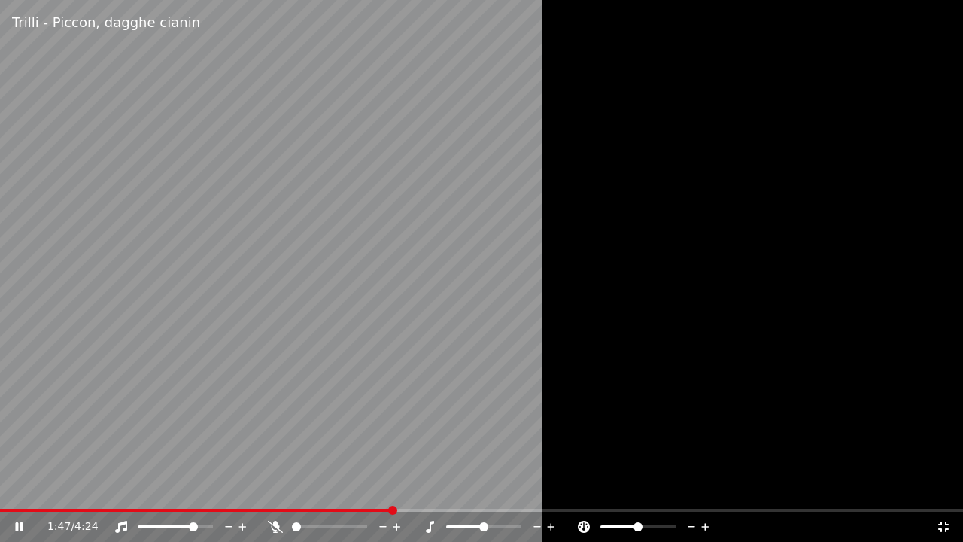
drag, startPoint x: 864, startPoint y: 22, endPoint x: 793, endPoint y: 90, distance: 99.0
click at [806, 82] on div "Trilli - Piccon, dagghe cianin 1:47 / 4:24" at bounding box center [481, 271] width 963 height 542
click at [941, 488] on div "1:47 / 4:24" at bounding box center [481, 526] width 951 height 15
click at [948, 488] on icon at bounding box center [943, 527] width 15 height 12
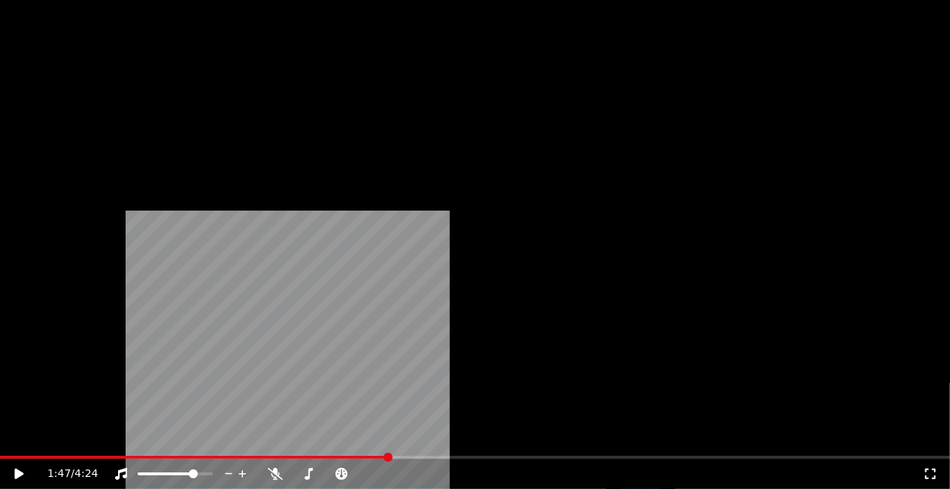
scroll to position [19138, 0]
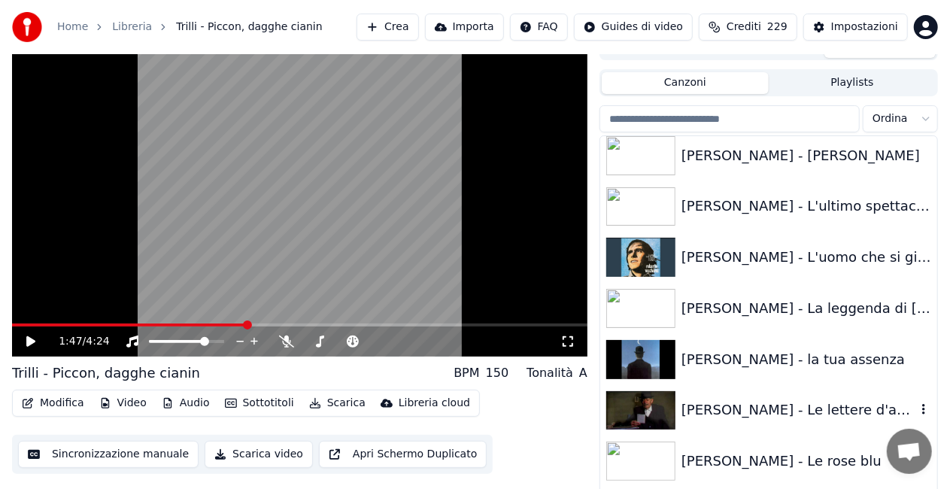
click at [754, 405] on div "[PERSON_NAME] - Le lettere d'amore" at bounding box center [799, 409] width 235 height 21
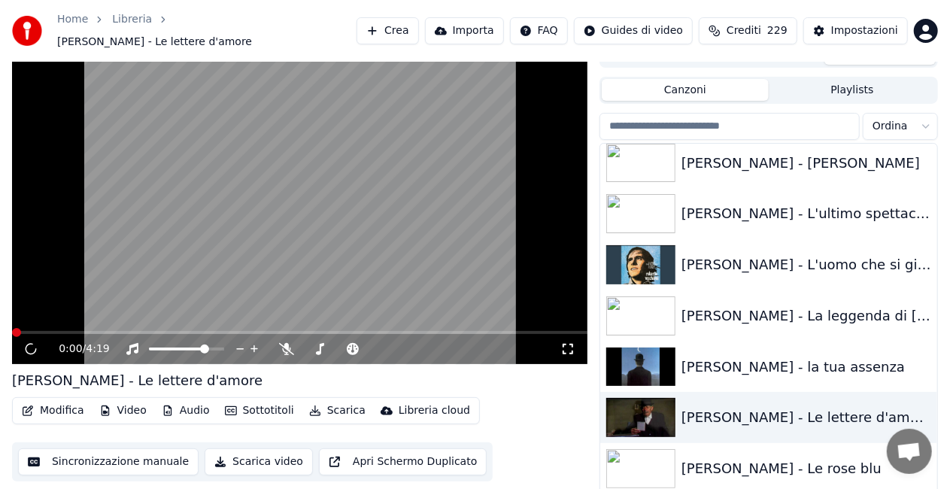
click at [566, 345] on icon at bounding box center [567, 349] width 15 height 12
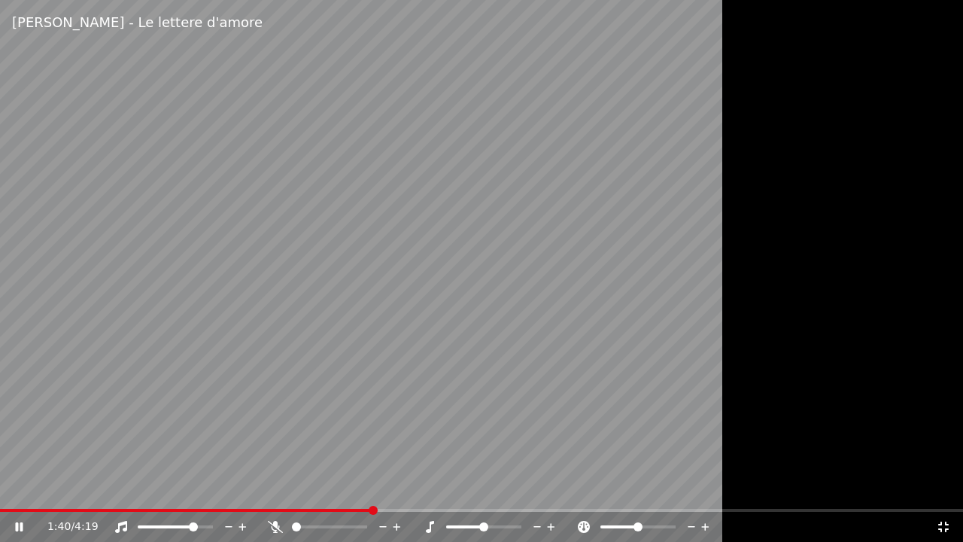
click at [173, 488] on div at bounding box center [189, 526] width 121 height 15
click at [169, 488] on span at bounding box center [154, 526] width 32 height 3
click at [163, 488] on span at bounding box center [164, 526] width 9 height 9
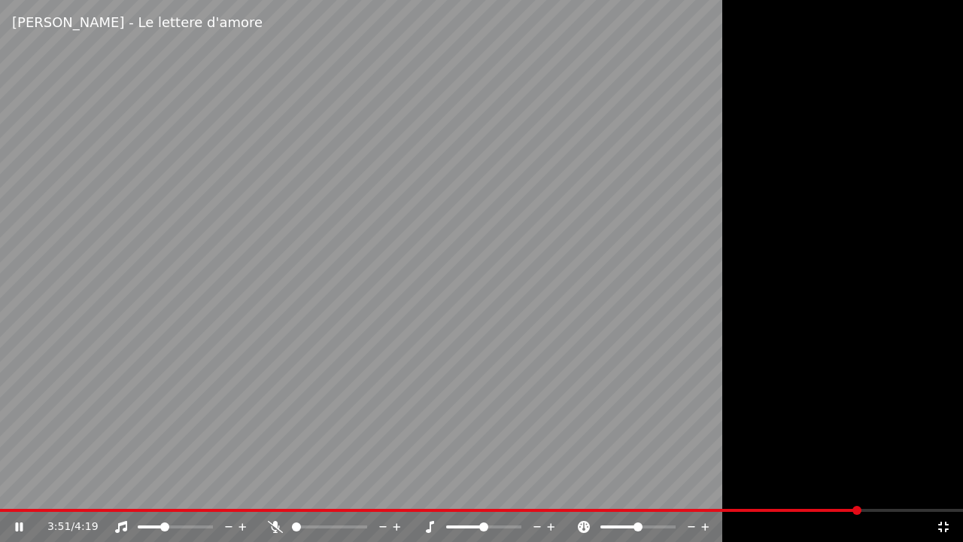
click at [764, 171] on div at bounding box center [481, 271] width 963 height 542
click at [943, 488] on icon at bounding box center [943, 527] width 15 height 12
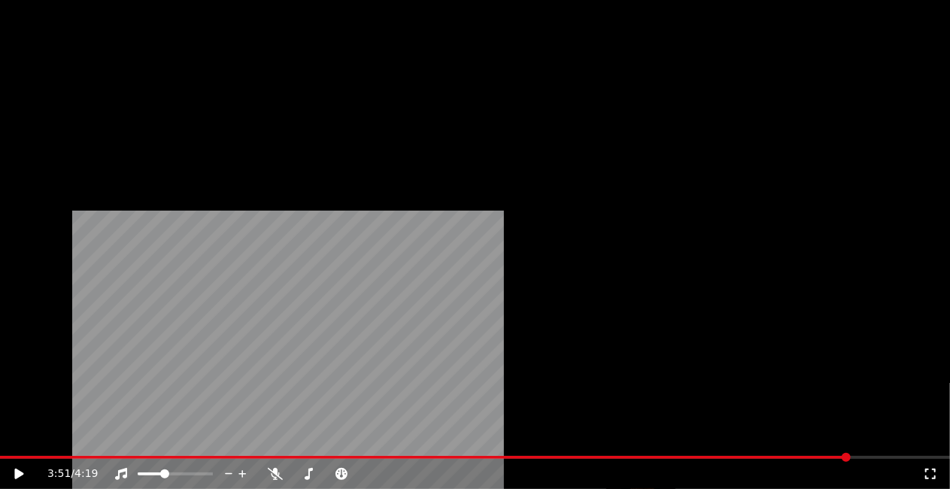
scroll to position [20794, 0]
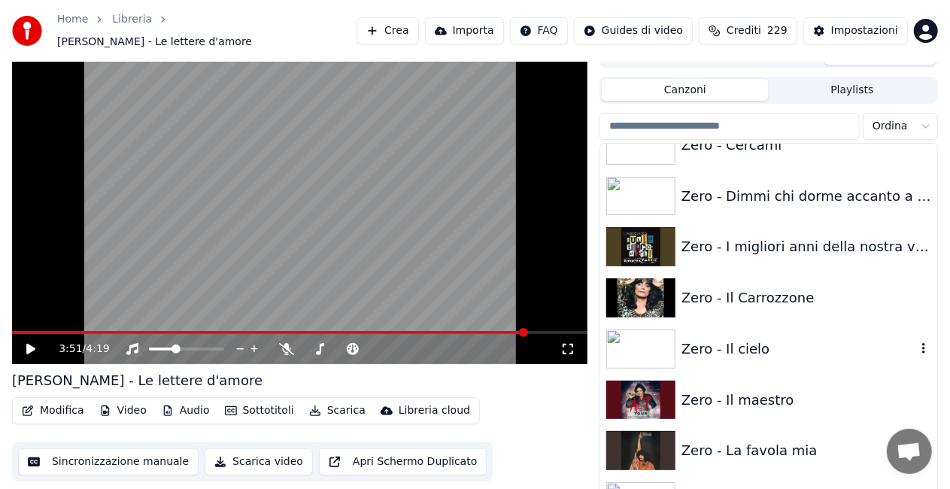
click at [784, 323] on div "Zero - Il cielo" at bounding box center [768, 348] width 337 height 51
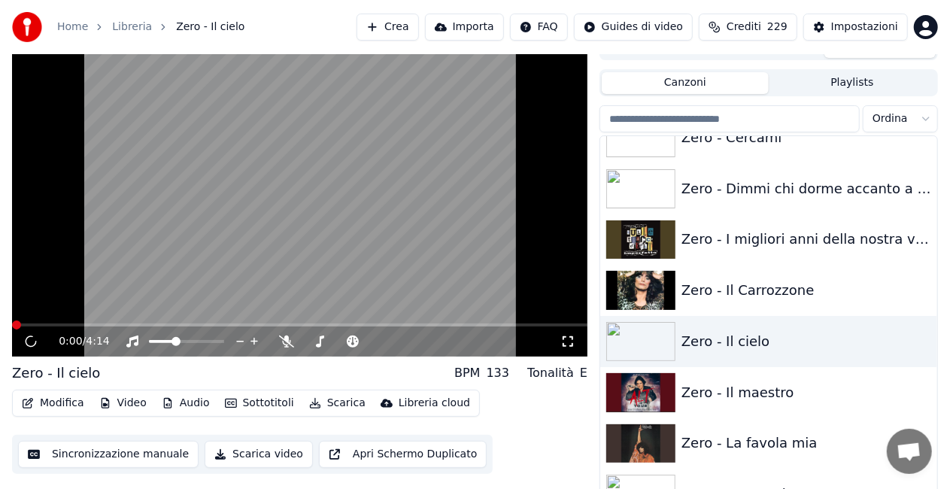
click at [560, 346] on div "0:00 / 4:14" at bounding box center [310, 341] width 502 height 15
click at [190, 340] on span at bounding box center [186, 341] width 75 height 3
click at [208, 340] on span at bounding box center [204, 341] width 9 height 9
click at [567, 337] on icon at bounding box center [567, 342] width 15 height 12
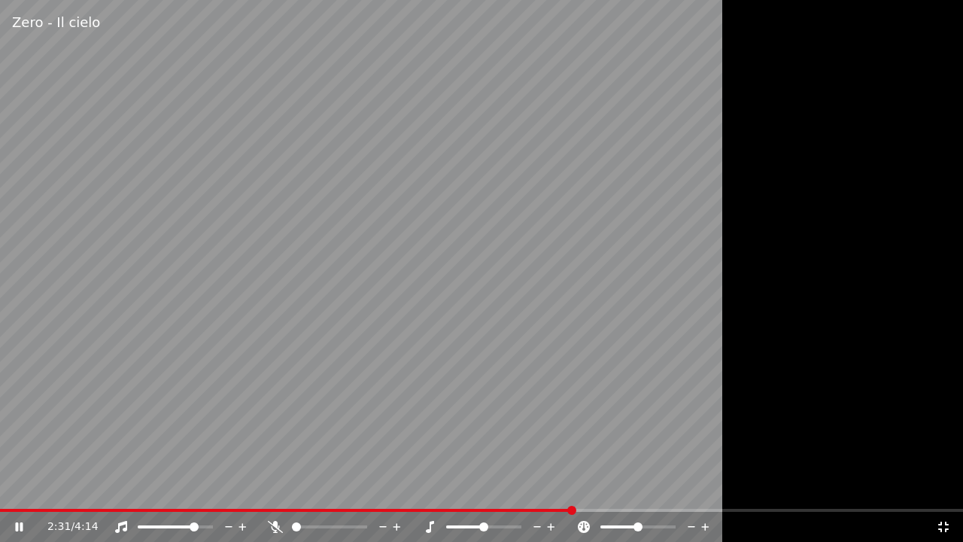
click at [785, 254] on div at bounding box center [481, 271] width 963 height 542
click at [945, 488] on icon at bounding box center [943, 526] width 11 height 11
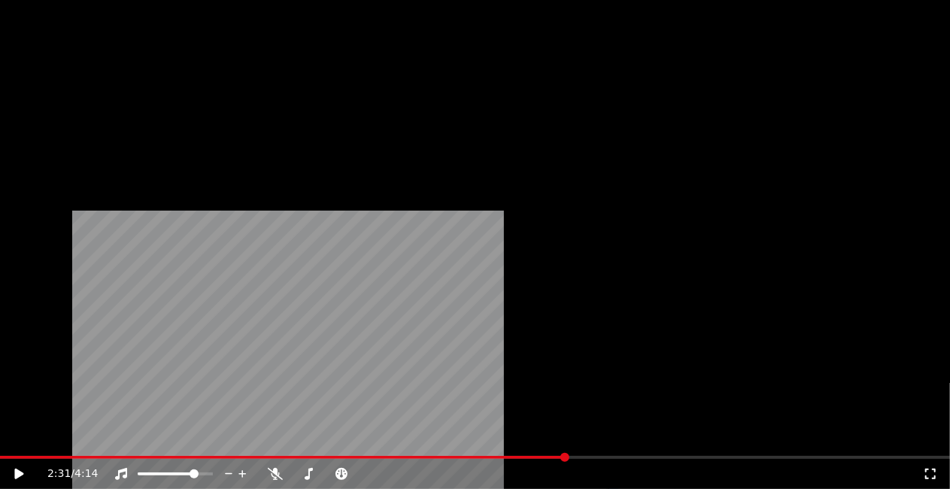
scroll to position [21245, 0]
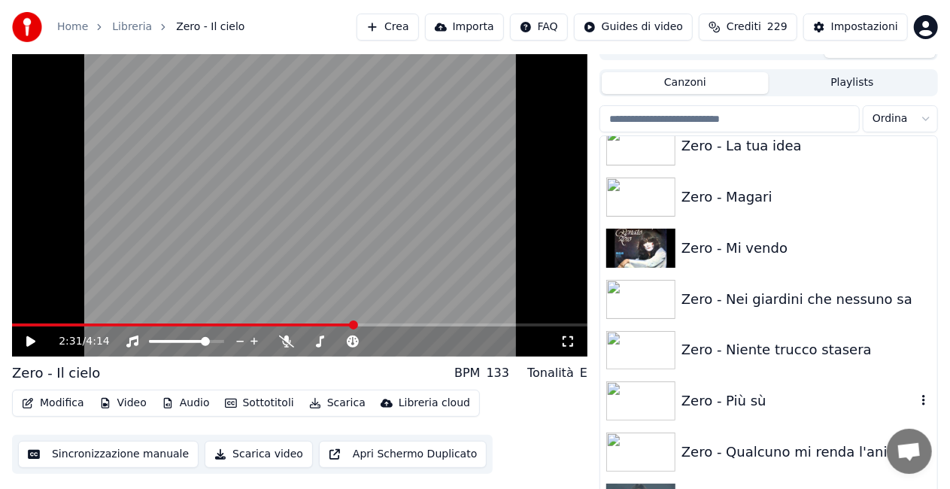
click at [738, 406] on div "Zero - Più sù" at bounding box center [799, 400] width 235 height 21
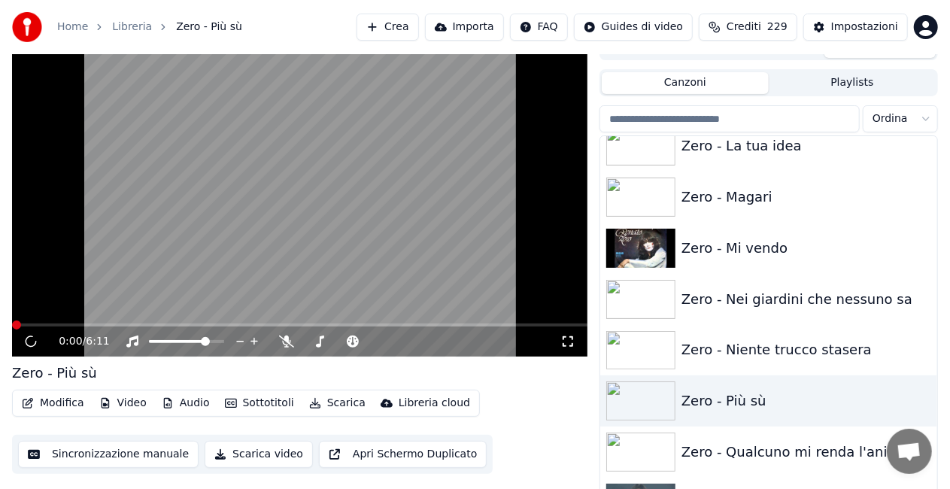
click at [558, 339] on div "0:00 / 6:11" at bounding box center [310, 341] width 502 height 15
drag, startPoint x: 566, startPoint y: 342, endPoint x: 566, endPoint y: 357, distance: 14.3
click at [566, 342] on icon at bounding box center [567, 342] width 15 height 12
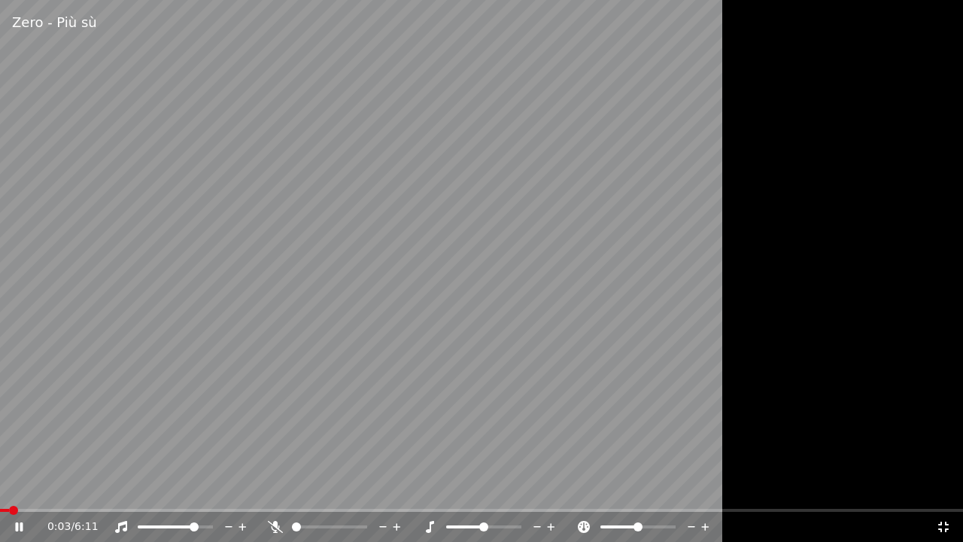
click at [348, 267] on video at bounding box center [481, 271] width 963 height 542
click at [179, 488] on div at bounding box center [189, 526] width 121 height 15
click at [178, 488] on div at bounding box center [189, 526] width 121 height 15
click at [175, 488] on span at bounding box center [156, 526] width 37 height 3
click at [180, 488] on span at bounding box center [175, 526] width 9 height 9
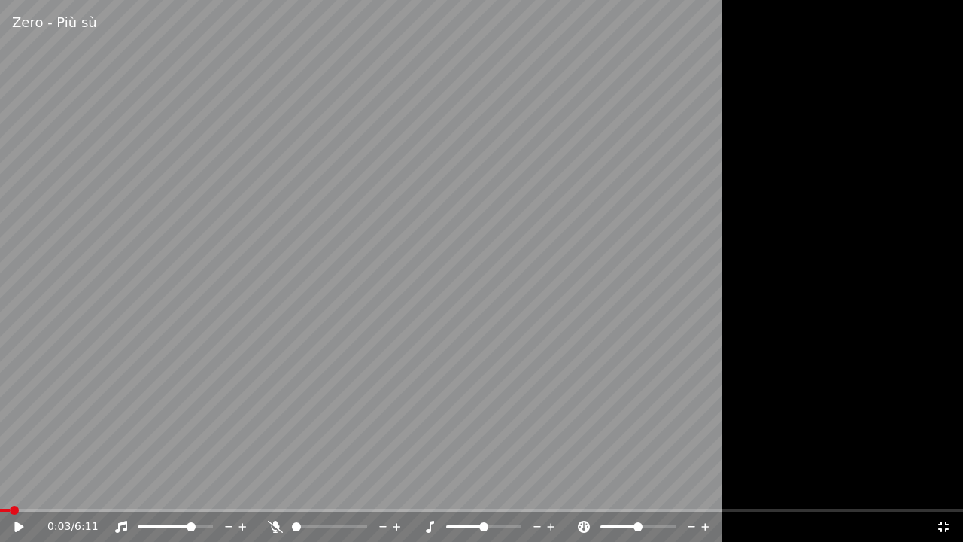
drag, startPoint x: 318, startPoint y: 399, endPoint x: 438, endPoint y: 339, distance: 133.9
click at [349, 388] on video at bounding box center [481, 271] width 963 height 542
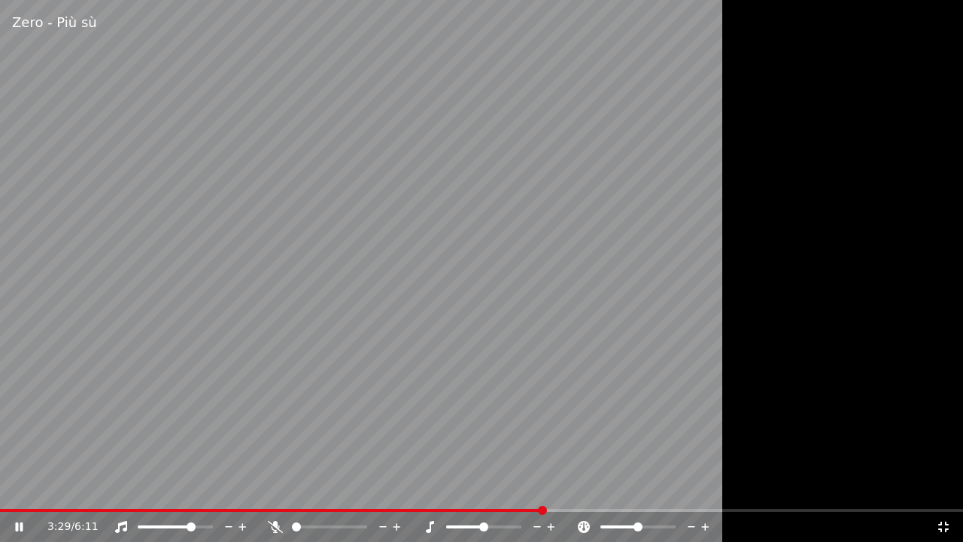
click at [949, 0] on div "Zero - Più sù 3:29 / 6:11" at bounding box center [481, 271] width 963 height 542
click at [946, 488] on icon at bounding box center [943, 527] width 15 height 12
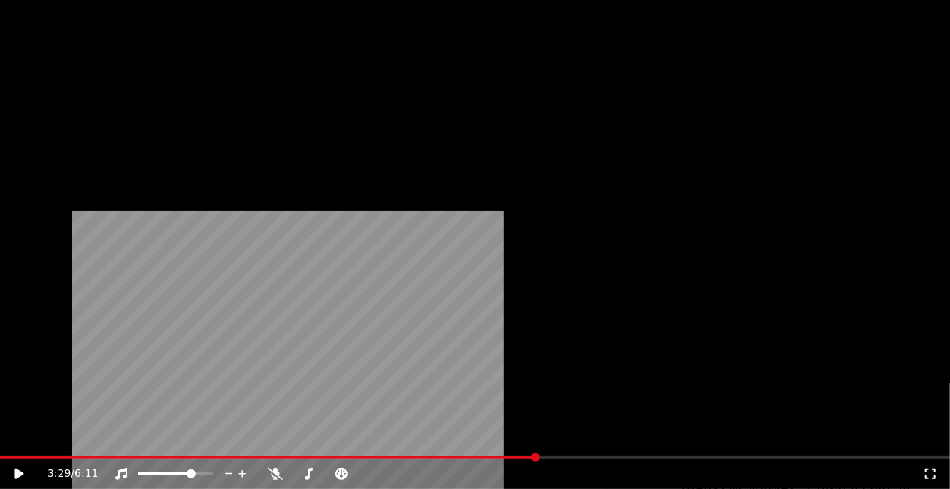
scroll to position [21546, 0]
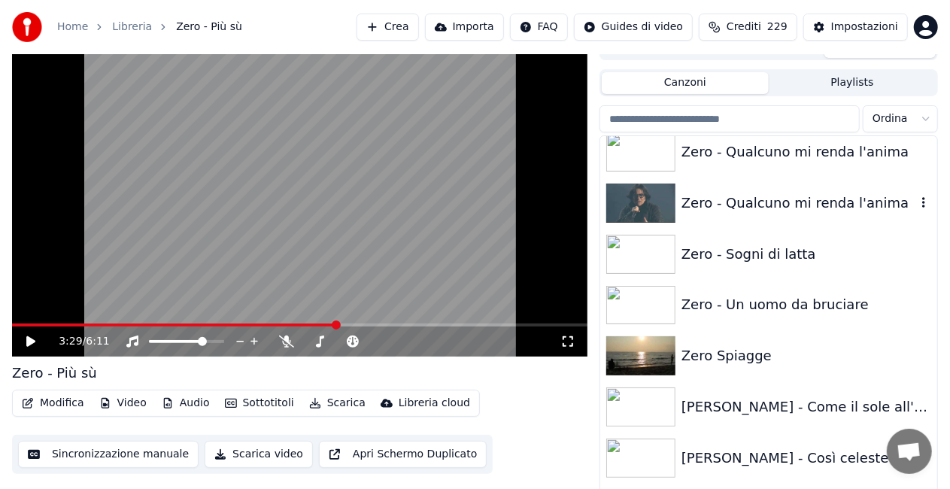
click at [800, 200] on div "Zero - Qualcuno mi renda l'anima" at bounding box center [799, 203] width 235 height 21
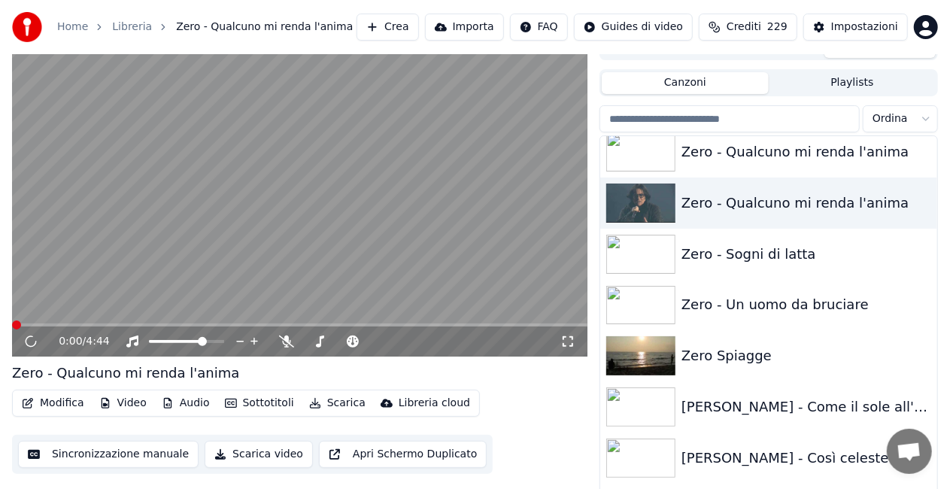
click at [572, 343] on icon at bounding box center [568, 341] width 11 height 11
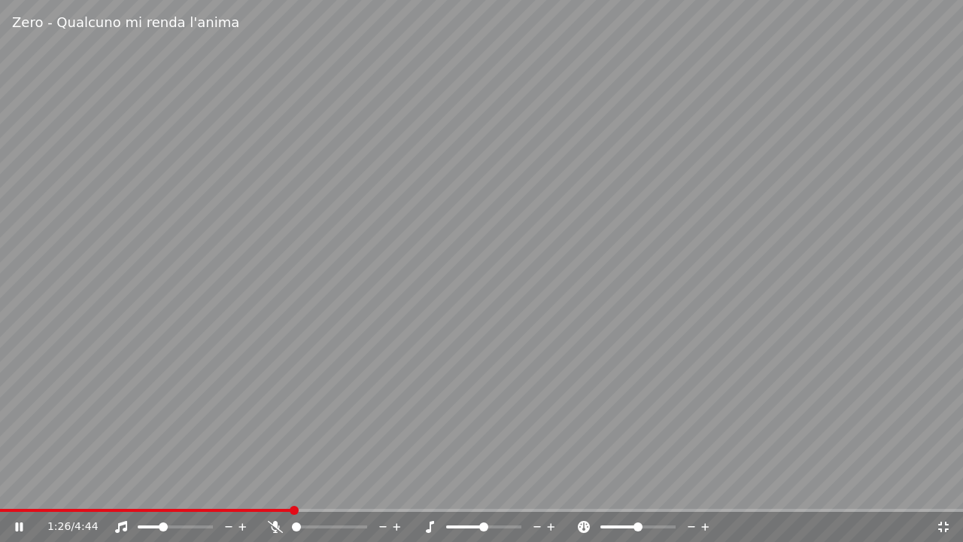
click at [162, 488] on span at bounding box center [150, 526] width 24 height 3
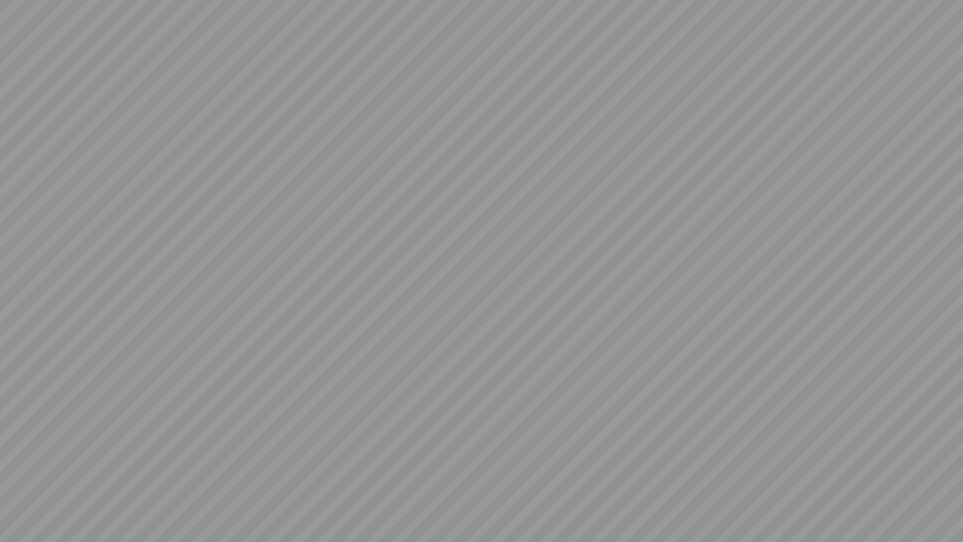
click at [949, 3] on div at bounding box center [481, 271] width 963 height 542
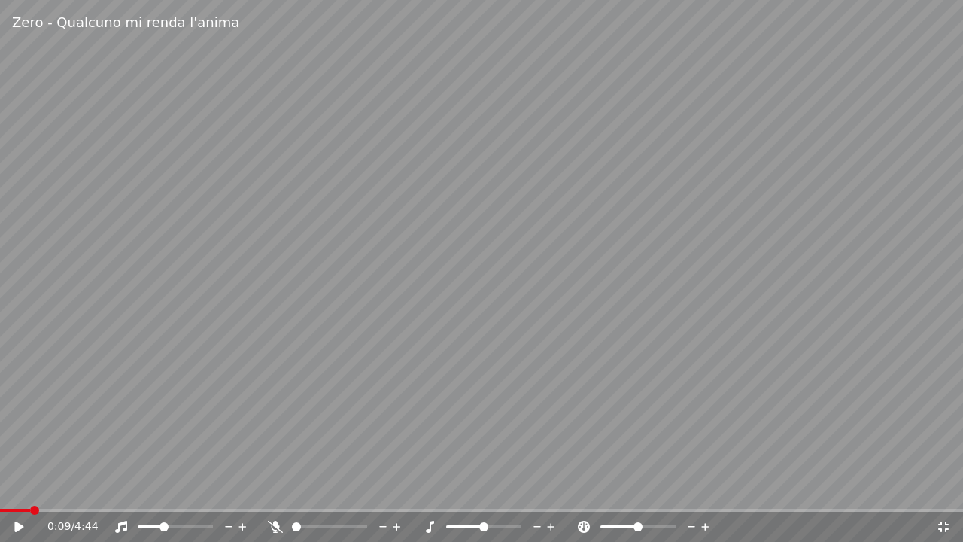
click at [30, 488] on span at bounding box center [15, 510] width 30 height 3
click at [173, 488] on span at bounding box center [171, 526] width 9 height 9
click at [949, 282] on video at bounding box center [481, 271] width 963 height 542
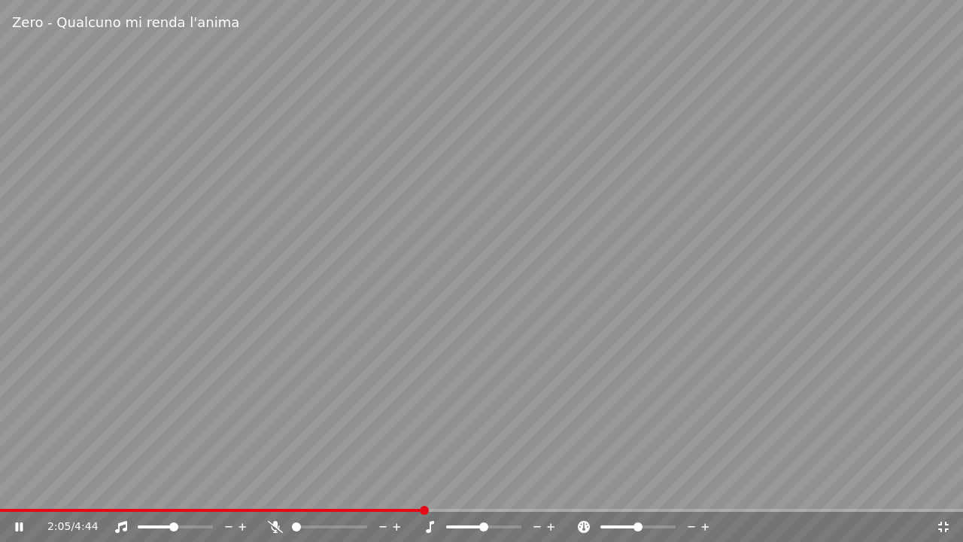
click at [923, 308] on video at bounding box center [481, 271] width 963 height 542
click at [946, 488] on icon at bounding box center [943, 527] width 15 height 12
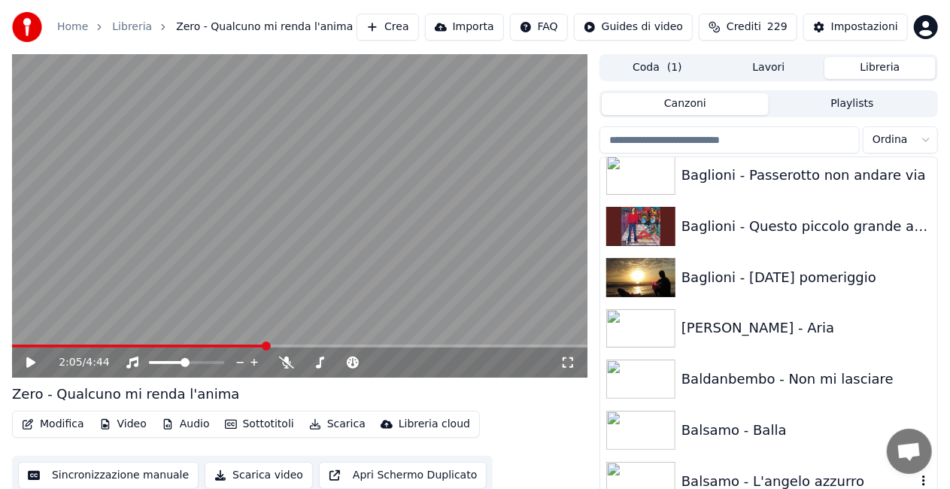
scroll to position [752, 0]
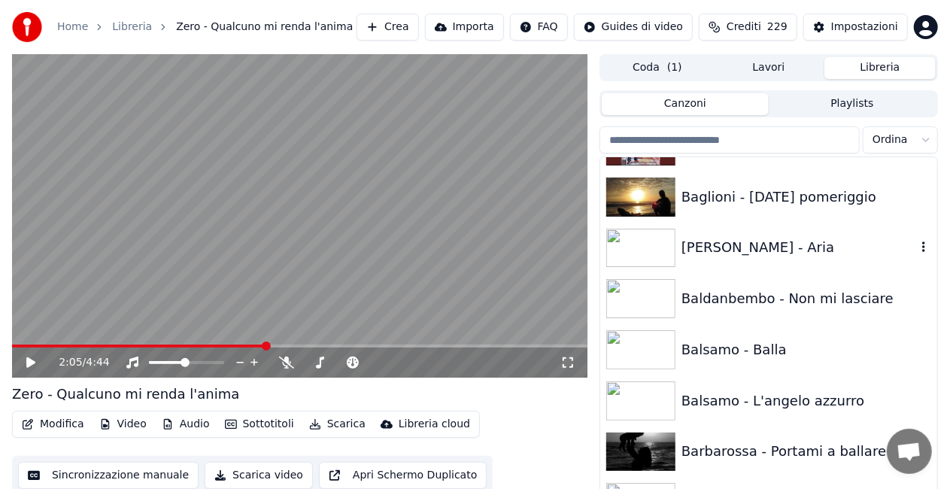
click at [813, 255] on div "[PERSON_NAME] - Aria" at bounding box center [799, 247] width 235 height 21
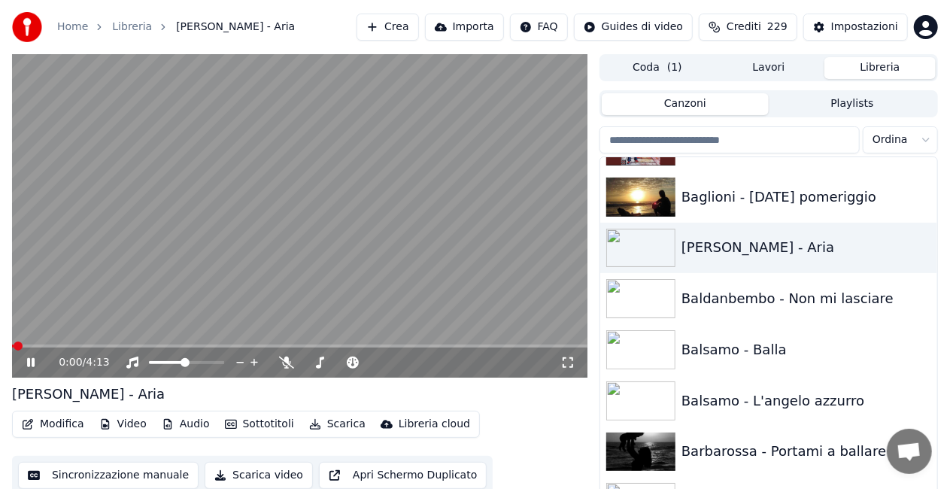
click at [569, 361] on icon at bounding box center [567, 363] width 15 height 12
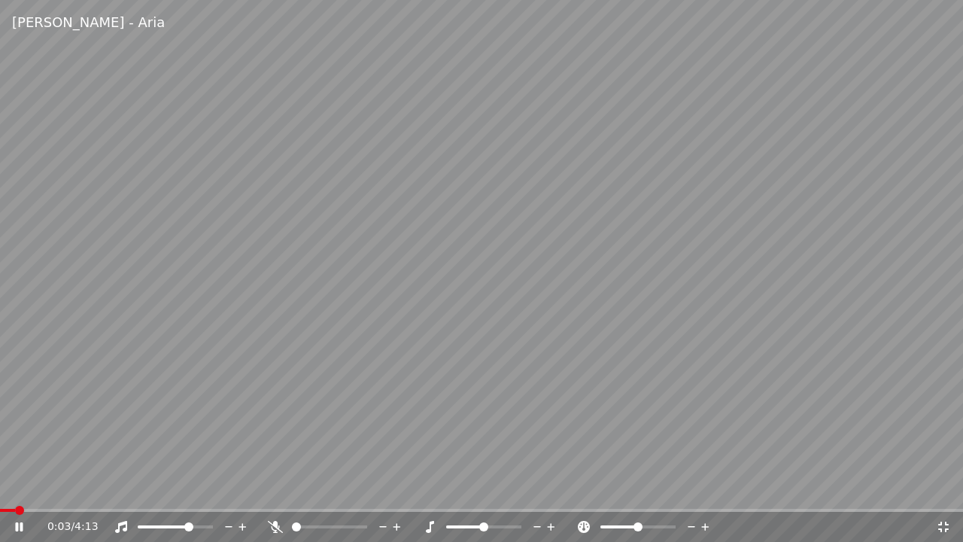
click at [193, 488] on span at bounding box center [188, 526] width 9 height 9
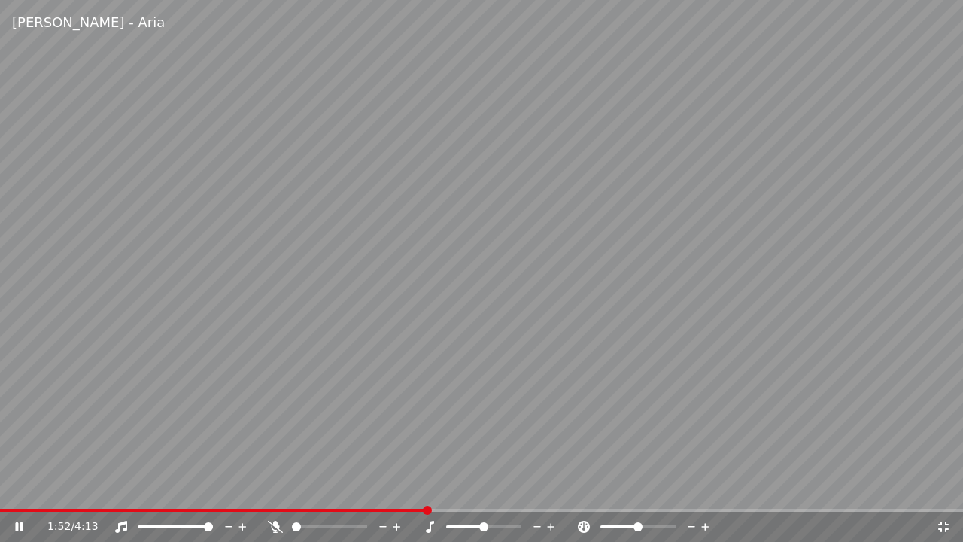
drag, startPoint x: 754, startPoint y: 115, endPoint x: 755, endPoint y: 105, distance: 9.9
click at [755, 107] on video at bounding box center [481, 271] width 963 height 542
click at [36, 488] on div "1:52 / 4:13" at bounding box center [481, 527] width 963 height 30
click at [33, 488] on div "1:52 / 4:13" at bounding box center [481, 527] width 963 height 30
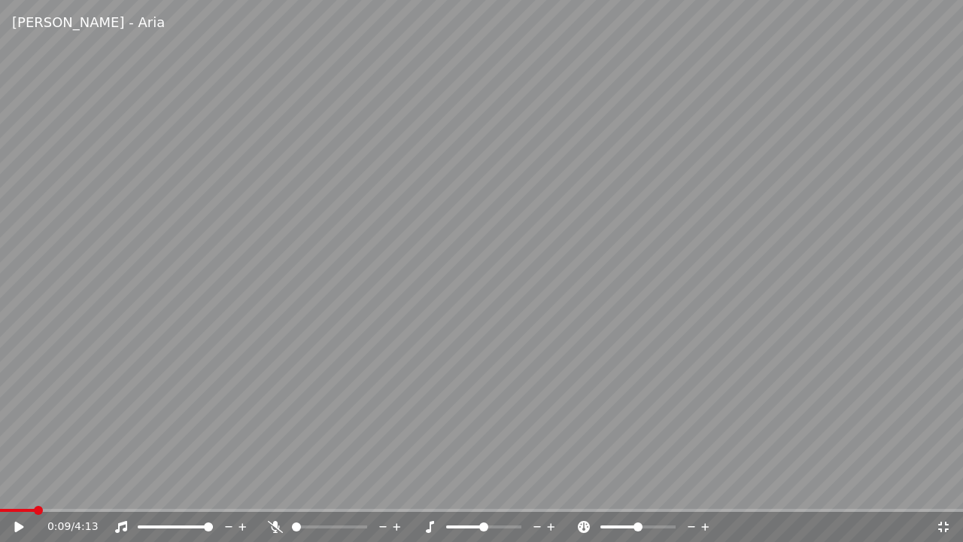
click at [33, 488] on span at bounding box center [17, 510] width 35 height 3
click at [22, 488] on div "0:09 / 4:13" at bounding box center [481, 526] width 951 height 15
click at [21, 488] on icon at bounding box center [29, 527] width 35 height 12
click at [275, 488] on icon at bounding box center [275, 527] width 15 height 12
click at [272, 488] on icon at bounding box center [275, 527] width 15 height 12
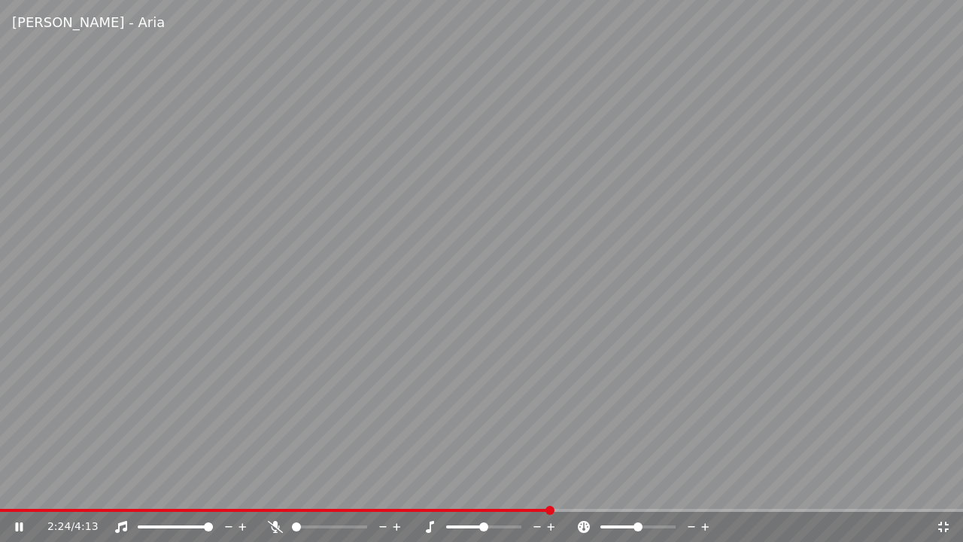
click at [276, 488] on icon at bounding box center [275, 527] width 15 height 12
click at [396, 488] on video at bounding box center [481, 271] width 963 height 542
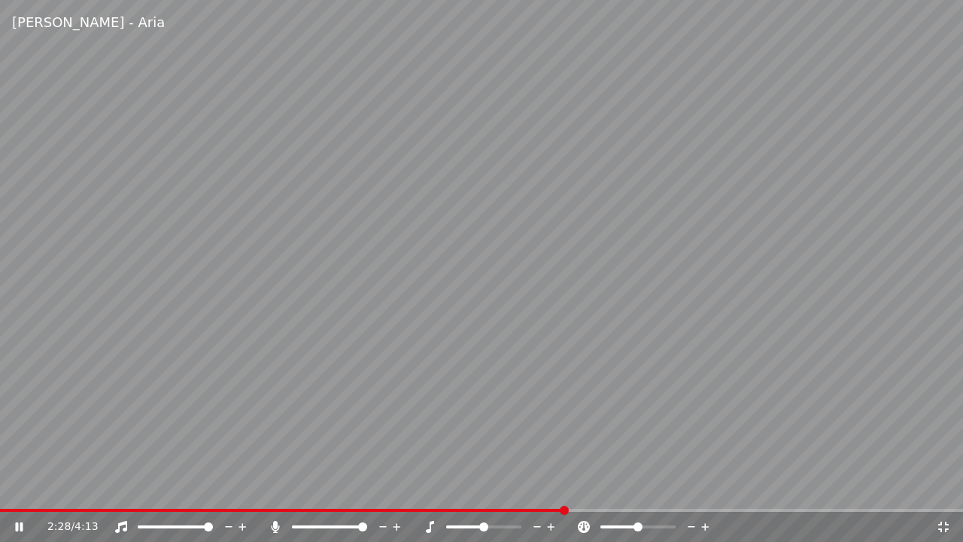
click at [395, 488] on div "2:28 / 4:13" at bounding box center [481, 527] width 963 height 30
click at [395, 488] on video at bounding box center [481, 271] width 963 height 542
click at [396, 488] on video at bounding box center [481, 271] width 963 height 542
click at [396, 488] on span at bounding box center [198, 510] width 396 height 3
click at [299, 425] on video at bounding box center [481, 271] width 963 height 542
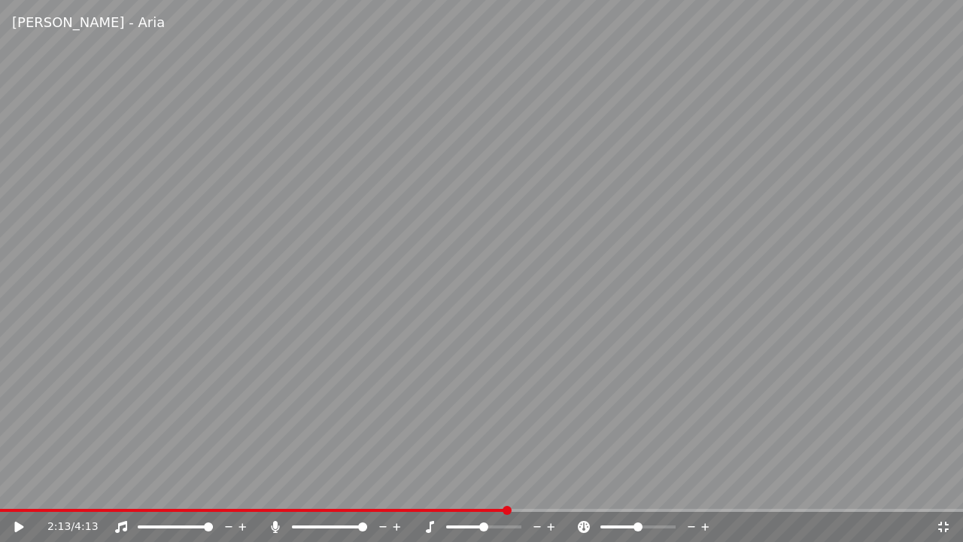
click at [270, 488] on icon at bounding box center [275, 527] width 15 height 12
drag, startPoint x: 250, startPoint y: 338, endPoint x: 193, endPoint y: 302, distance: 66.6
click at [199, 305] on video at bounding box center [481, 271] width 963 height 542
drag, startPoint x: 193, startPoint y: 302, endPoint x: 202, endPoint y: 302, distance: 8.3
click at [201, 302] on video at bounding box center [481, 271] width 963 height 542
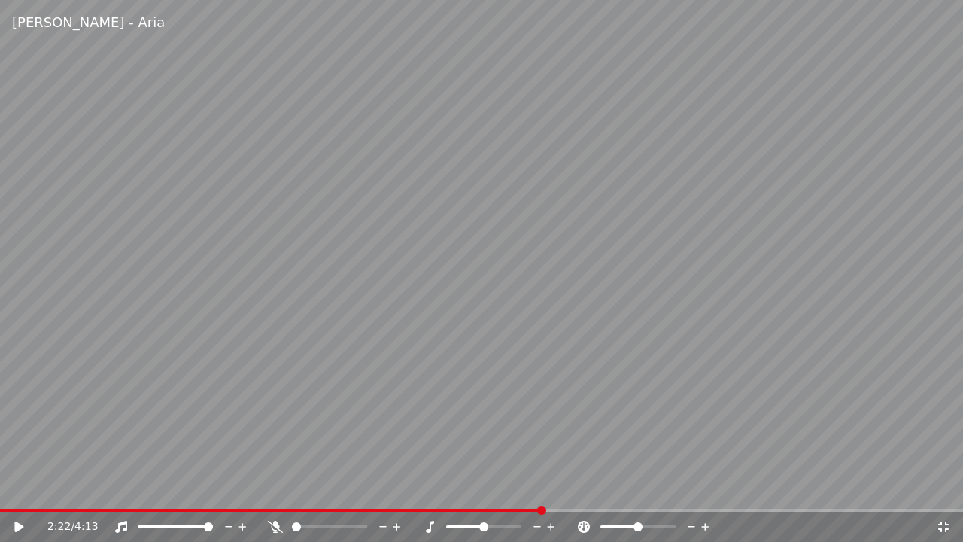
click at [59, 488] on span at bounding box center [271, 510] width 542 height 3
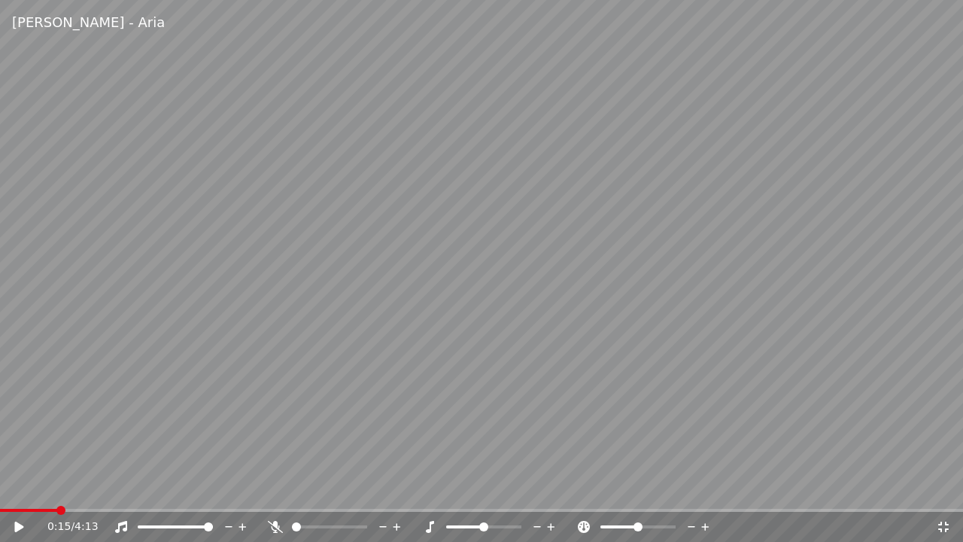
click at [170, 424] on video at bounding box center [481, 271] width 963 height 542
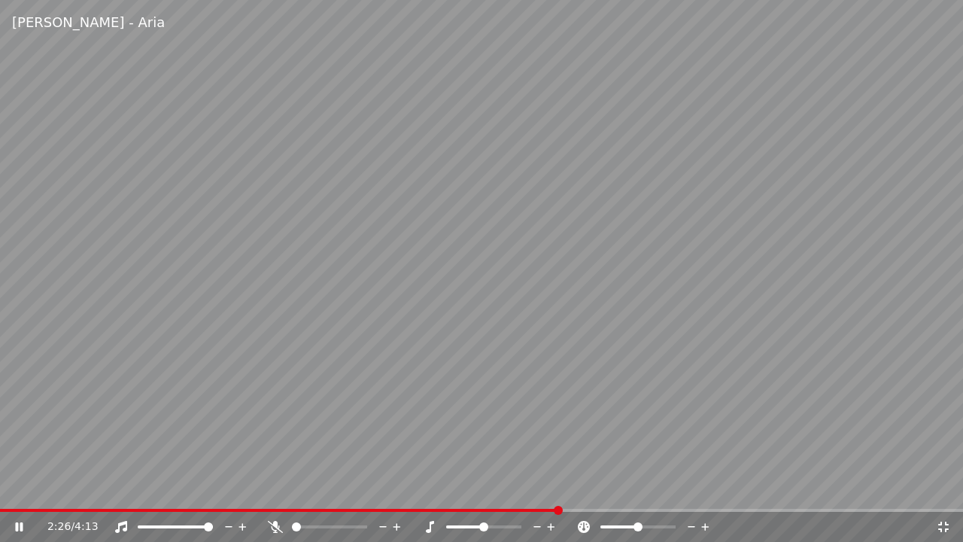
click at [596, 94] on video at bounding box center [481, 271] width 963 height 542
click at [940, 488] on icon at bounding box center [943, 526] width 11 height 11
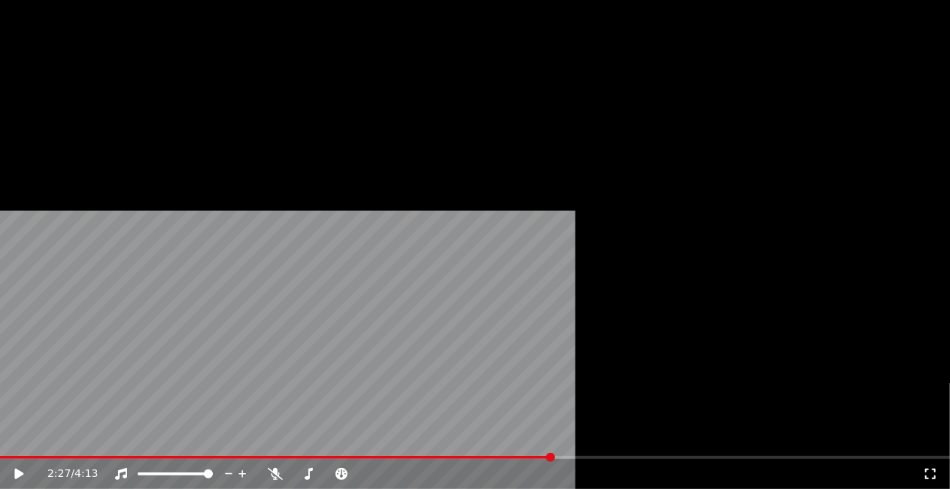
scroll to position [1429, 0]
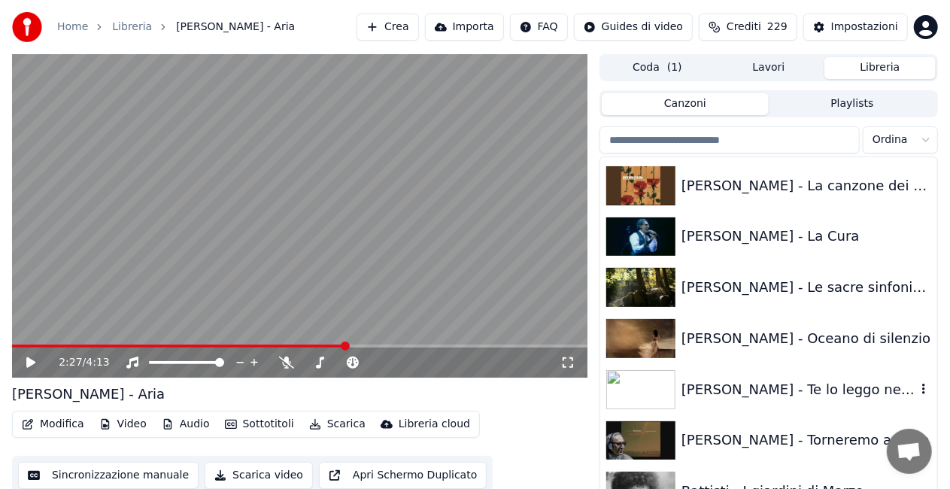
drag, startPoint x: 742, startPoint y: 396, endPoint x: 711, endPoint y: 366, distance: 43.1
click at [742, 394] on div "[PERSON_NAME] - Te lo leggo negli occhi" at bounding box center [799, 389] width 235 height 21
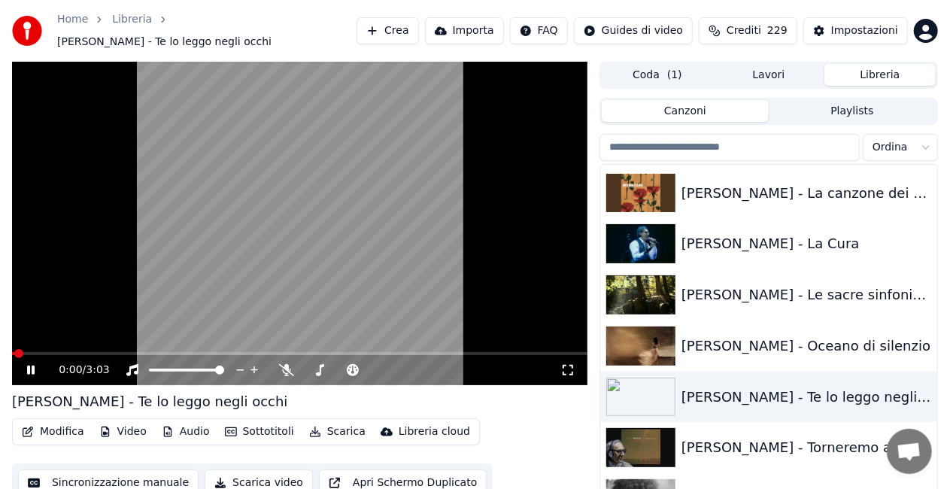
drag, startPoint x: 569, startPoint y: 360, endPoint x: 568, endPoint y: 377, distance: 17.4
click at [569, 364] on icon at bounding box center [567, 370] width 15 height 12
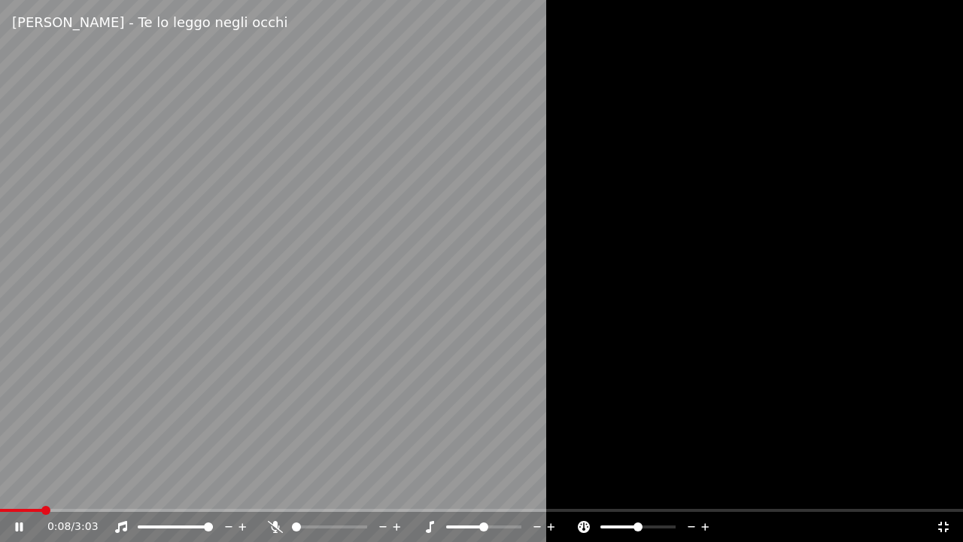
click at [39, 488] on span at bounding box center [21, 510] width 42 height 3
click at [32, 488] on span at bounding box center [16, 510] width 32 height 3
click at [29, 488] on span at bounding box center [16, 510] width 32 height 3
click at [26, 488] on span at bounding box center [13, 510] width 26 height 3
click at [17, 488] on icon at bounding box center [19, 526] width 8 height 9
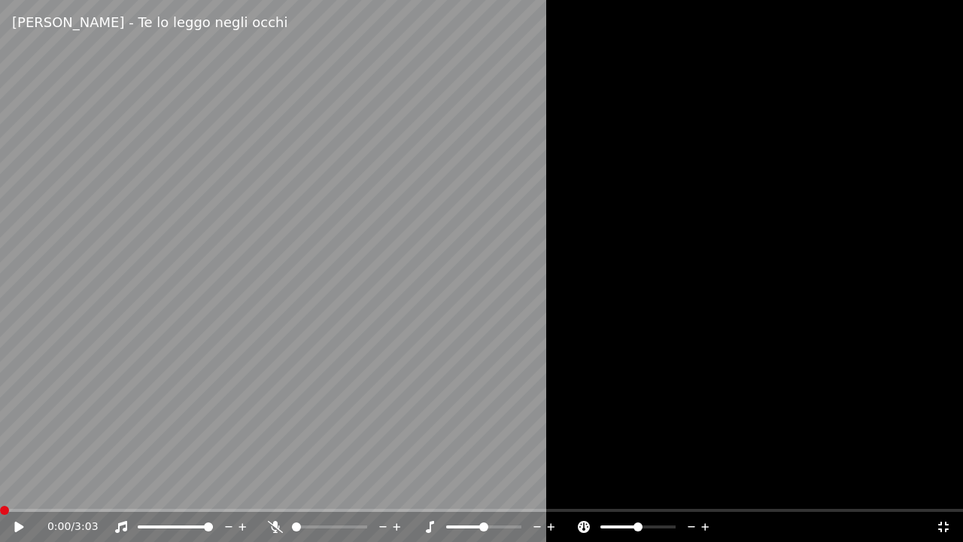
click at [0, 488] on span at bounding box center [0, 510] width 0 height 3
click at [69, 414] on video at bounding box center [481, 271] width 963 height 542
click at [177, 488] on span at bounding box center [158, 526] width 40 height 3
click at [162, 488] on span at bounding box center [166, 526] width 9 height 9
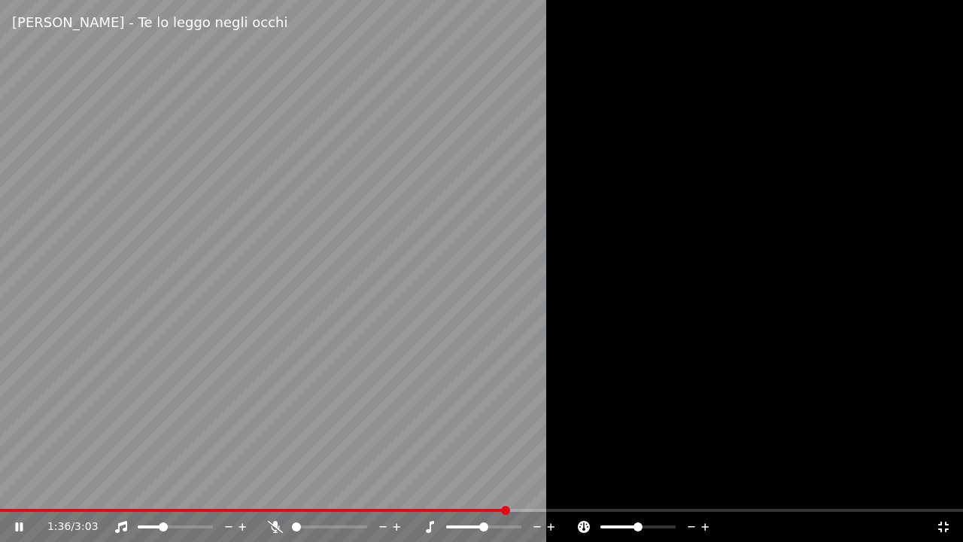
click at [722, 205] on div at bounding box center [481, 271] width 963 height 542
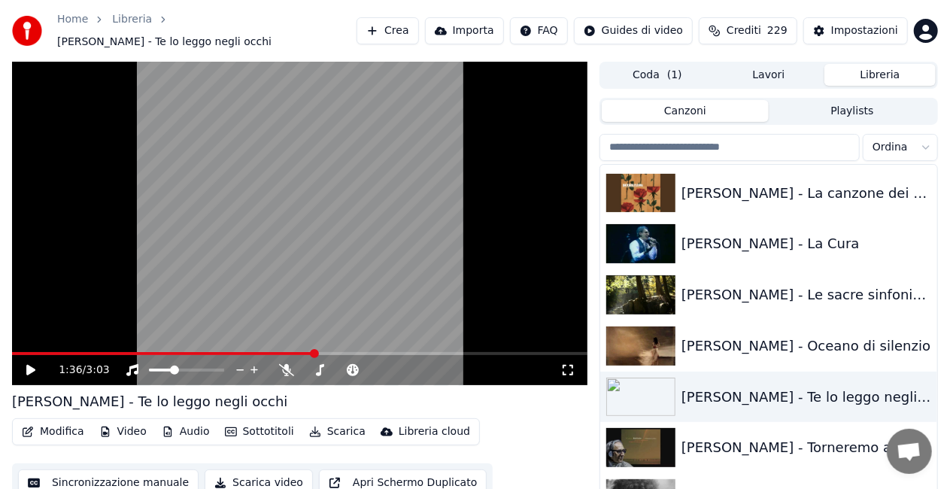
click at [17, 344] on video at bounding box center [300, 223] width 576 height 323
click at [17, 355] on div "1:37 / 3:03" at bounding box center [300, 370] width 576 height 30
click at [15, 352] on span at bounding box center [13, 353] width 3 height 3
click at [277, 364] on div "0:02 / 3:03" at bounding box center [310, 370] width 502 height 15
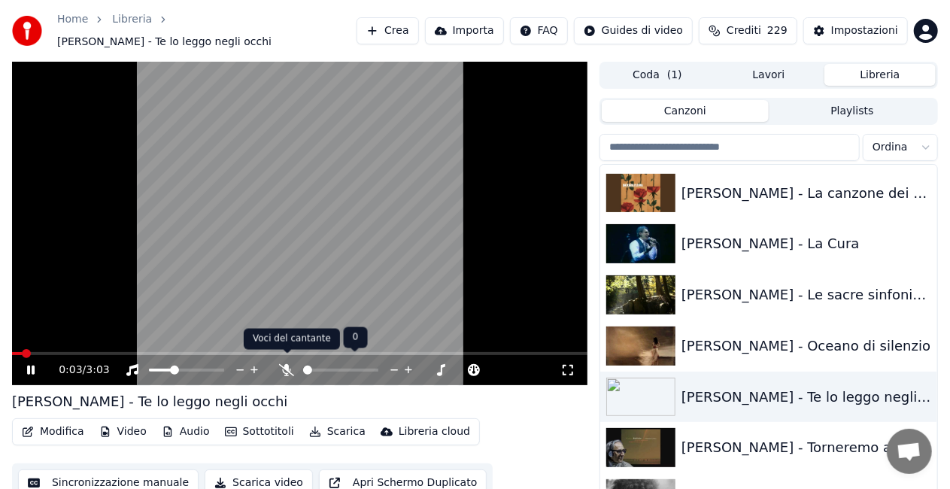
click at [283, 364] on icon at bounding box center [286, 370] width 15 height 12
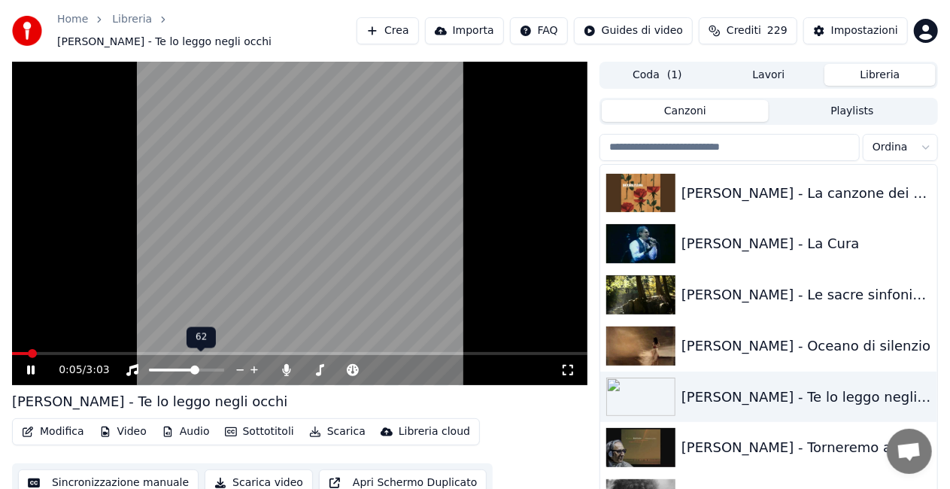
click at [199, 366] on span at bounding box center [194, 370] width 9 height 9
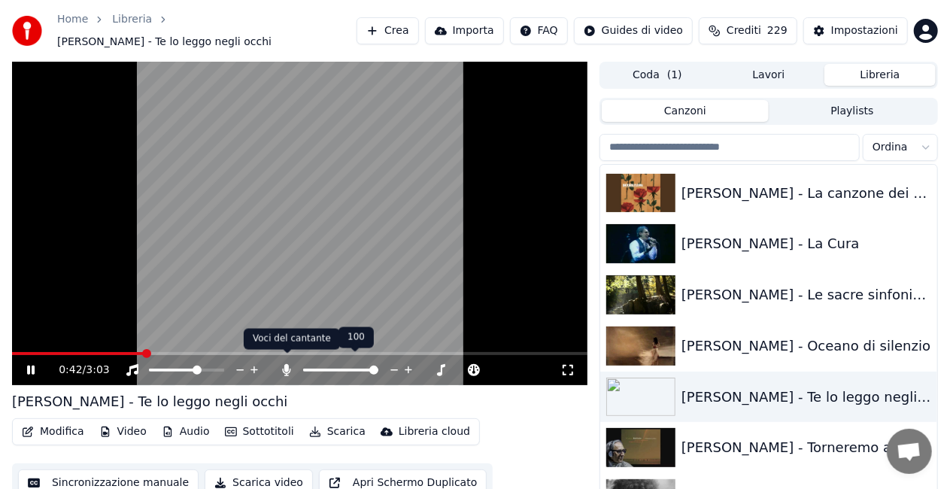
click at [281, 364] on icon at bounding box center [286, 370] width 15 height 12
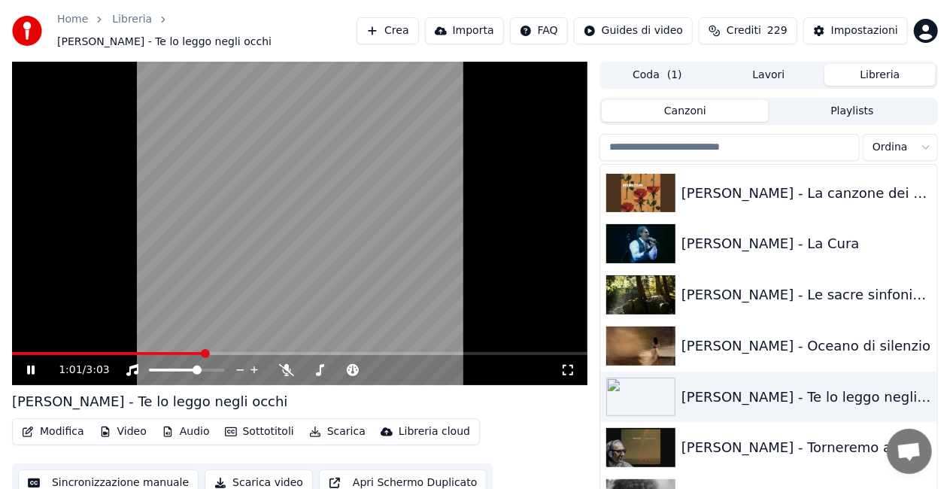
click at [275, 202] on video at bounding box center [300, 223] width 576 height 323
